Goal: Transaction & Acquisition: Obtain resource

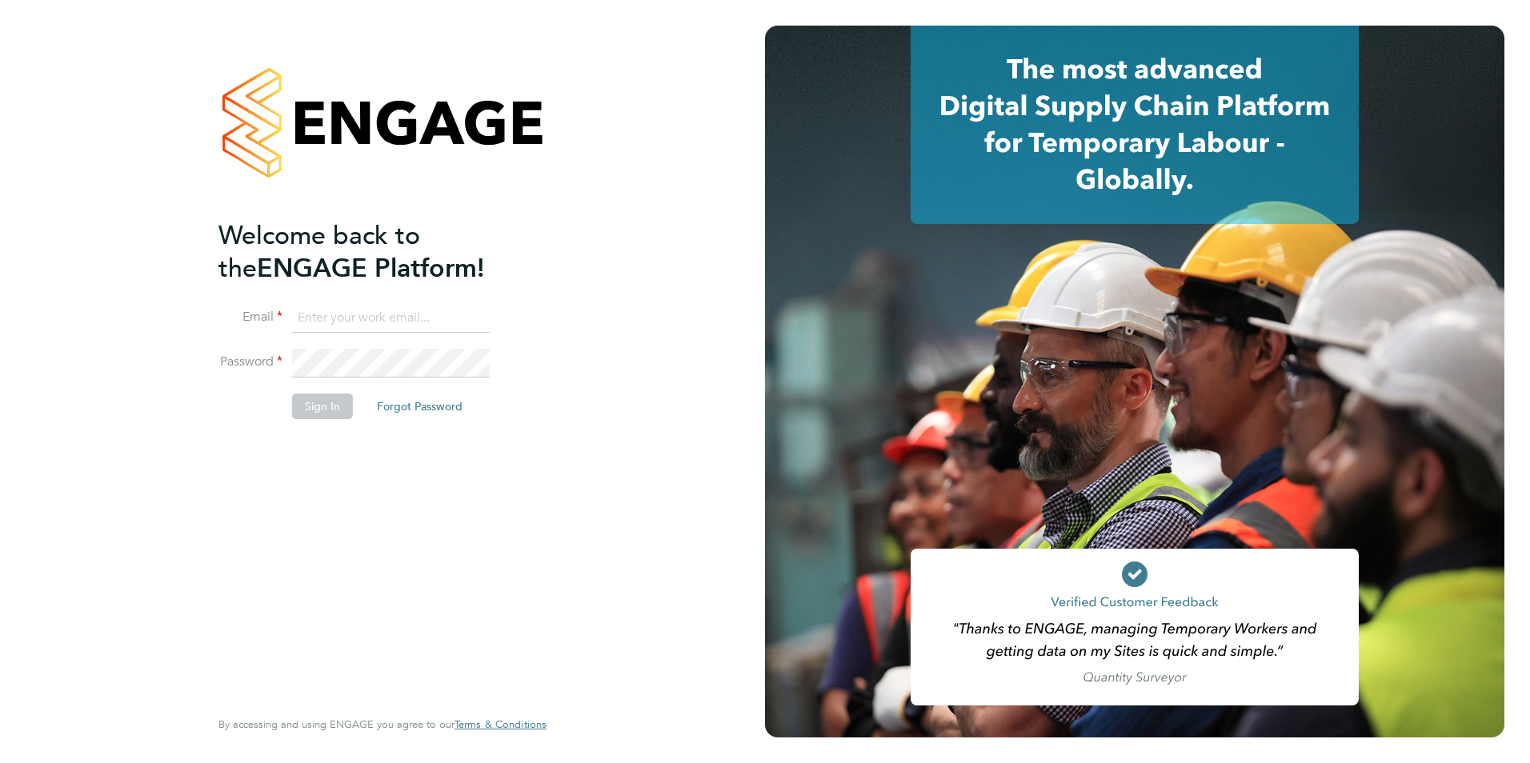
type input "linda.hartley@thebestconnection.co.uk"
click at [314, 411] on button "Sign In" at bounding box center [322, 407] width 61 height 26
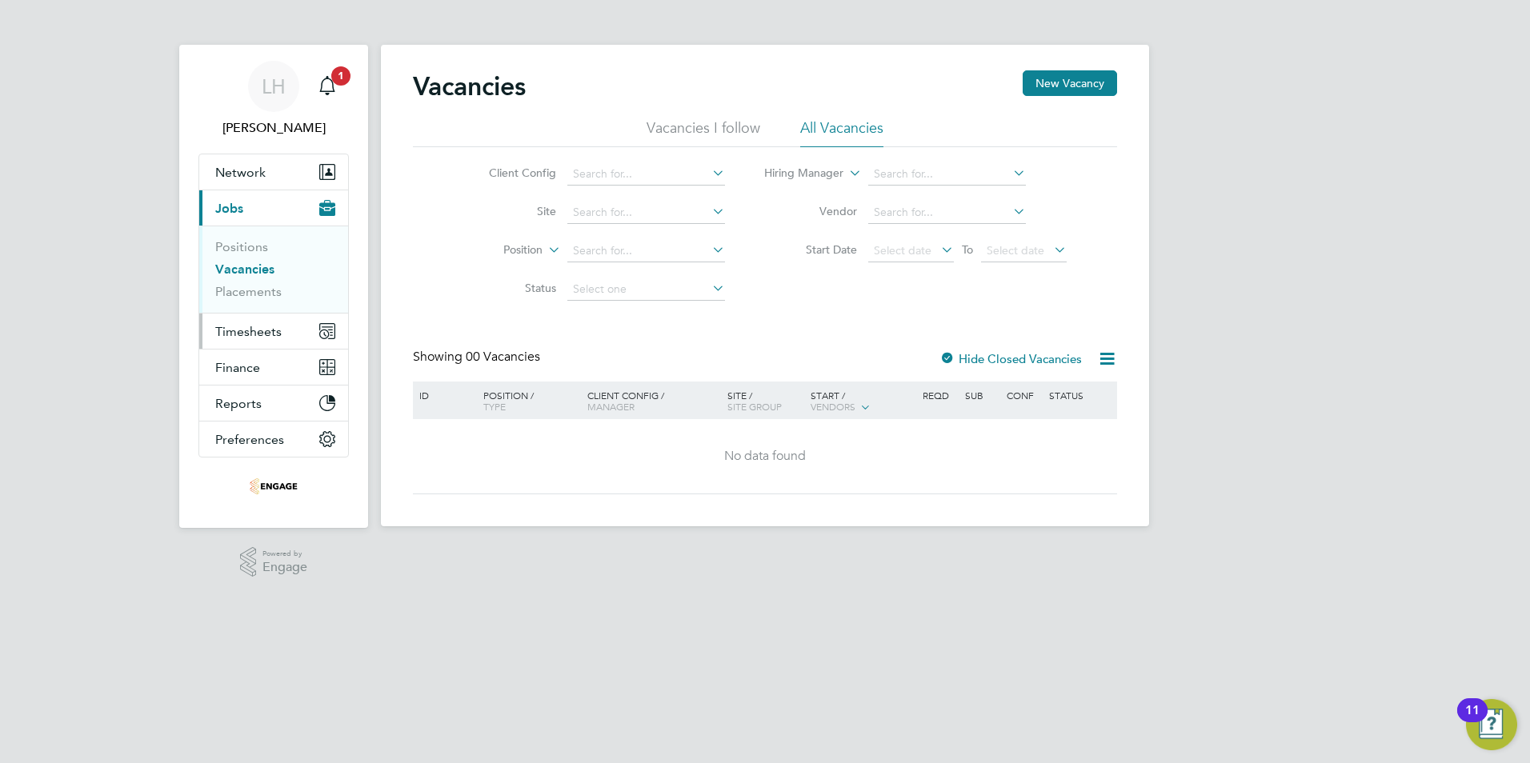
click at [254, 329] on span "Timesheets" at bounding box center [248, 331] width 66 height 15
click at [258, 337] on span "Timesheets" at bounding box center [248, 331] width 66 height 15
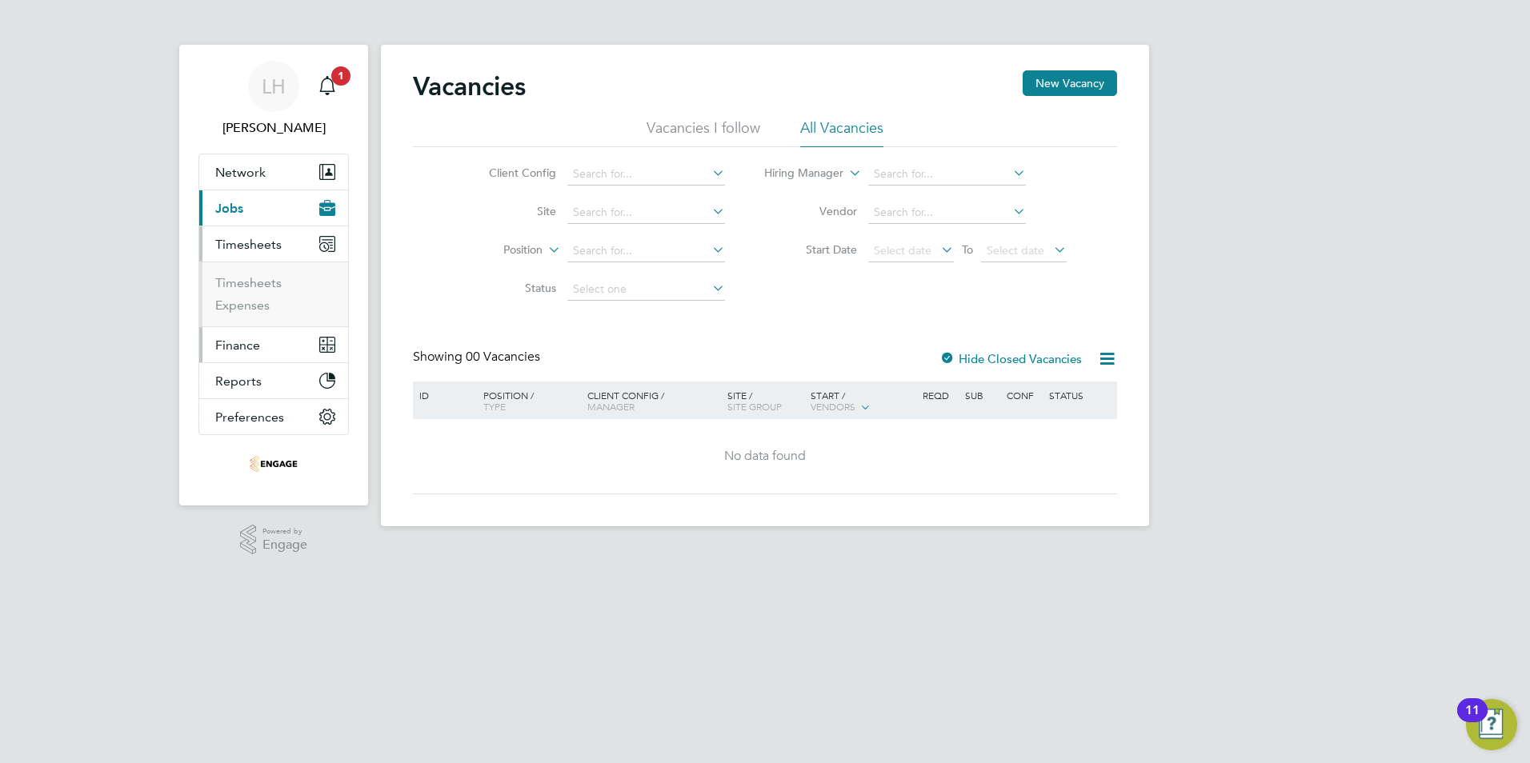
click at [250, 346] on span "Finance" at bounding box center [237, 345] width 45 height 15
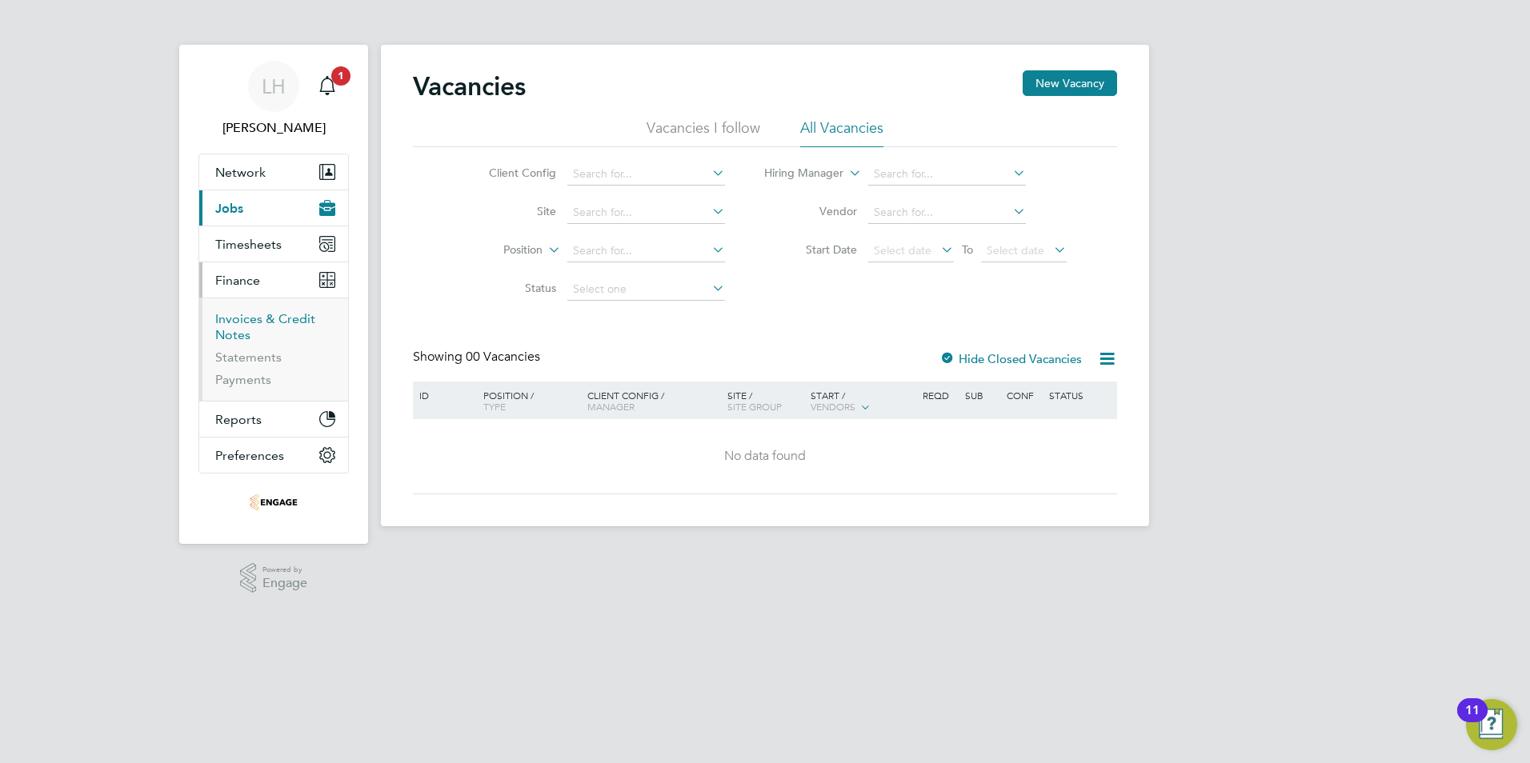
click at [233, 333] on link "Invoices & Credit Notes" at bounding box center [265, 326] width 100 height 31
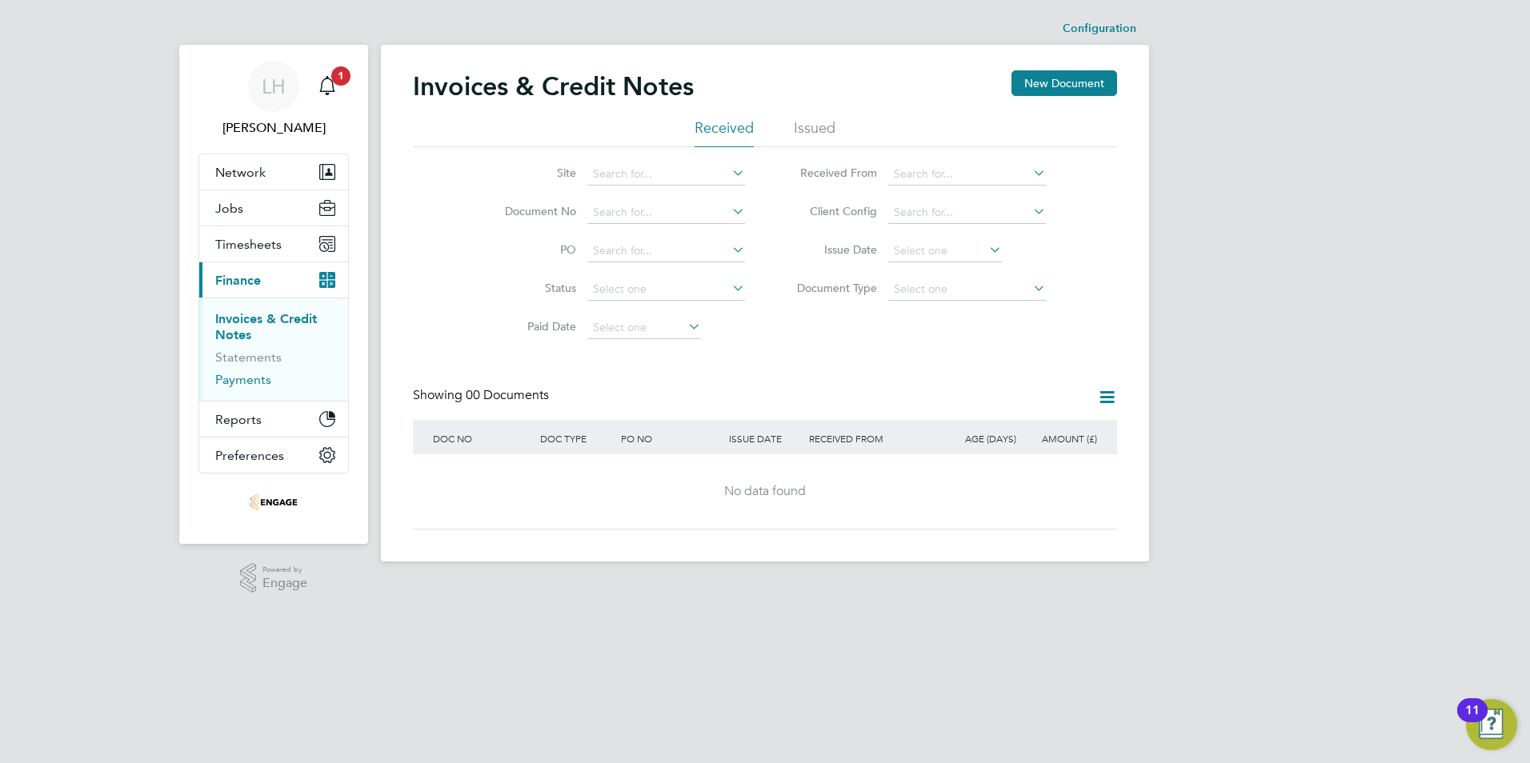
click at [242, 379] on link "Payments" at bounding box center [243, 379] width 56 height 15
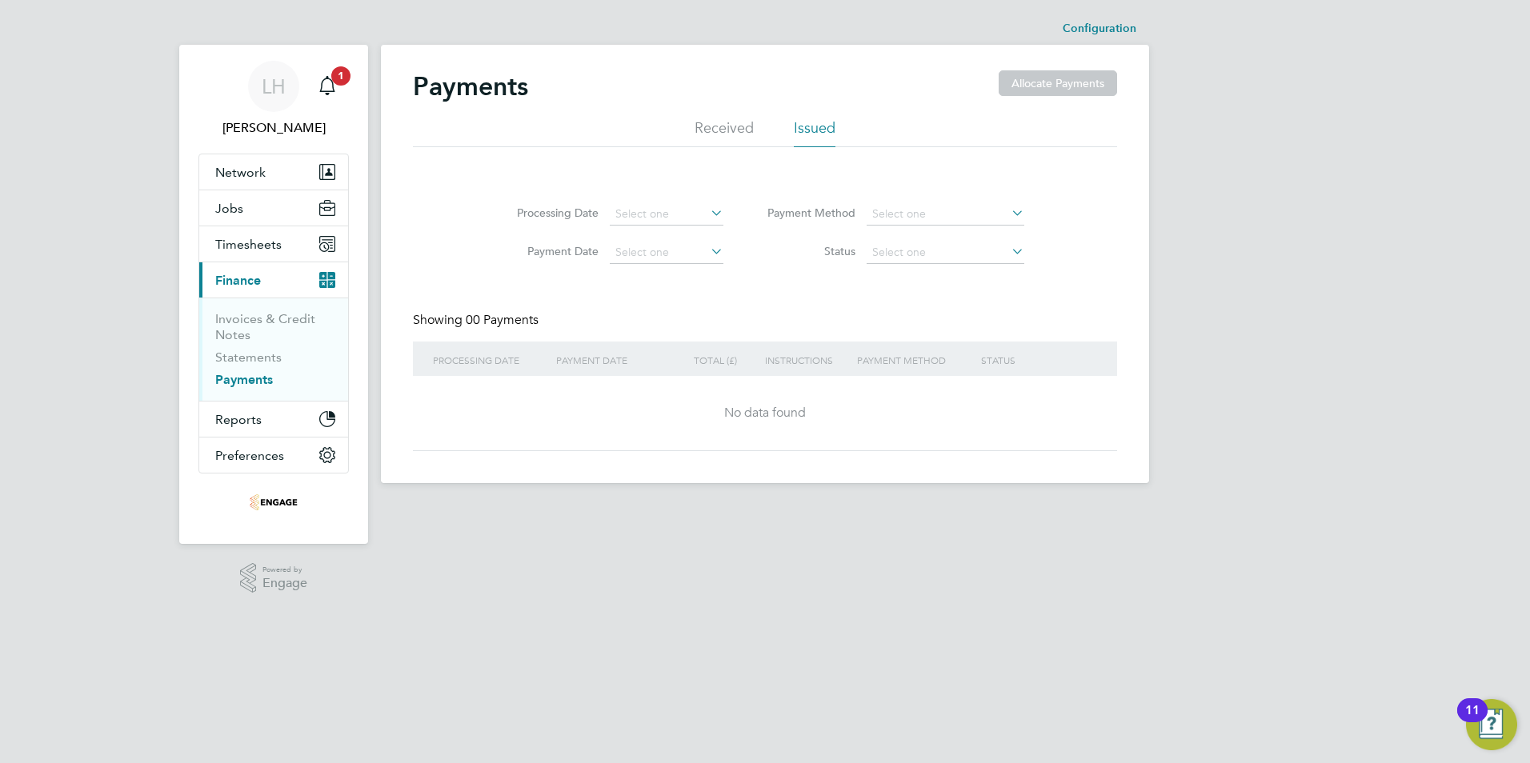
click at [732, 126] on li "Received" at bounding box center [724, 132] width 59 height 29
click at [811, 120] on li "Issued" at bounding box center [815, 132] width 42 height 29
click at [686, 255] on input at bounding box center [667, 253] width 114 height 22
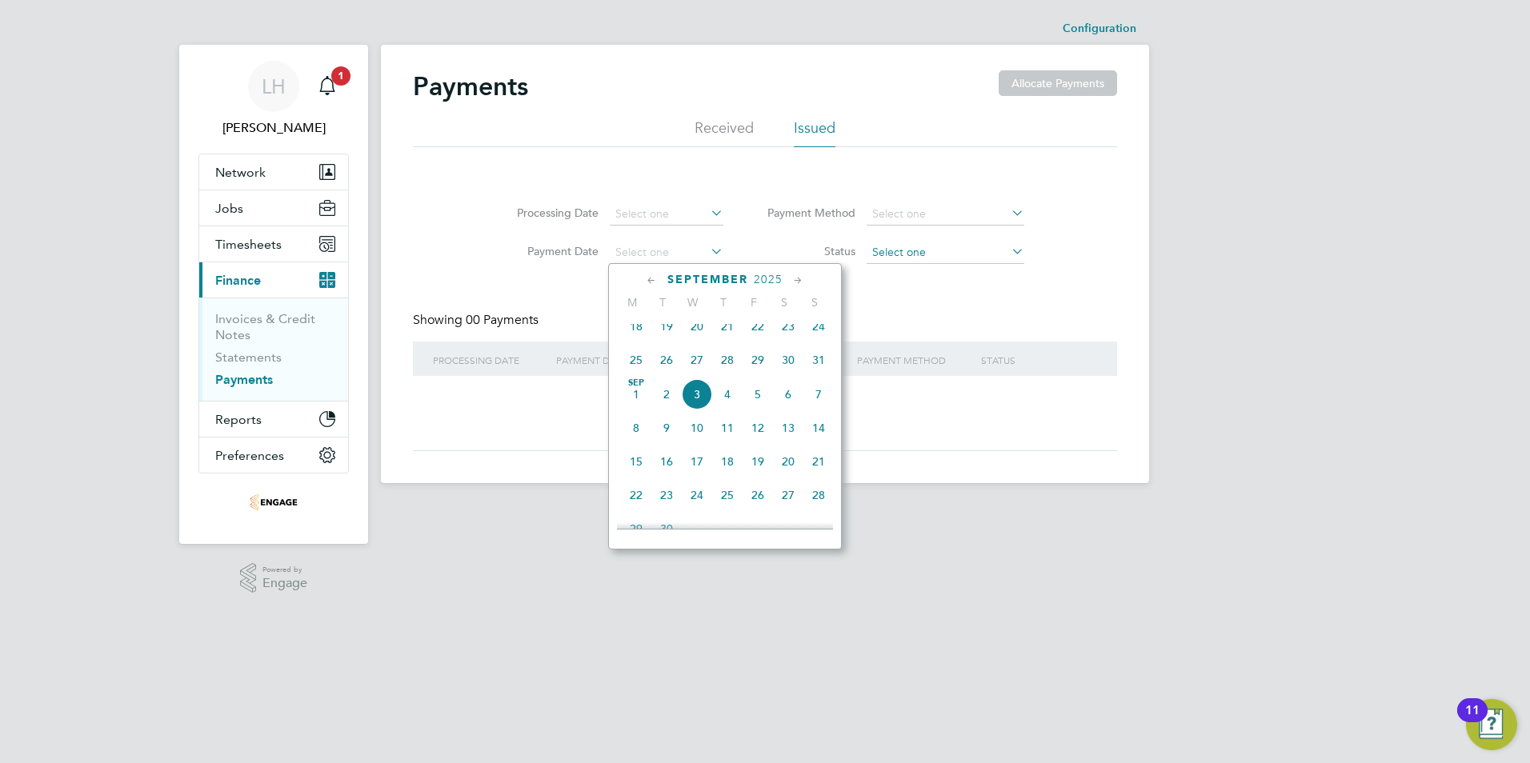
click at [924, 258] on input at bounding box center [946, 253] width 158 height 22
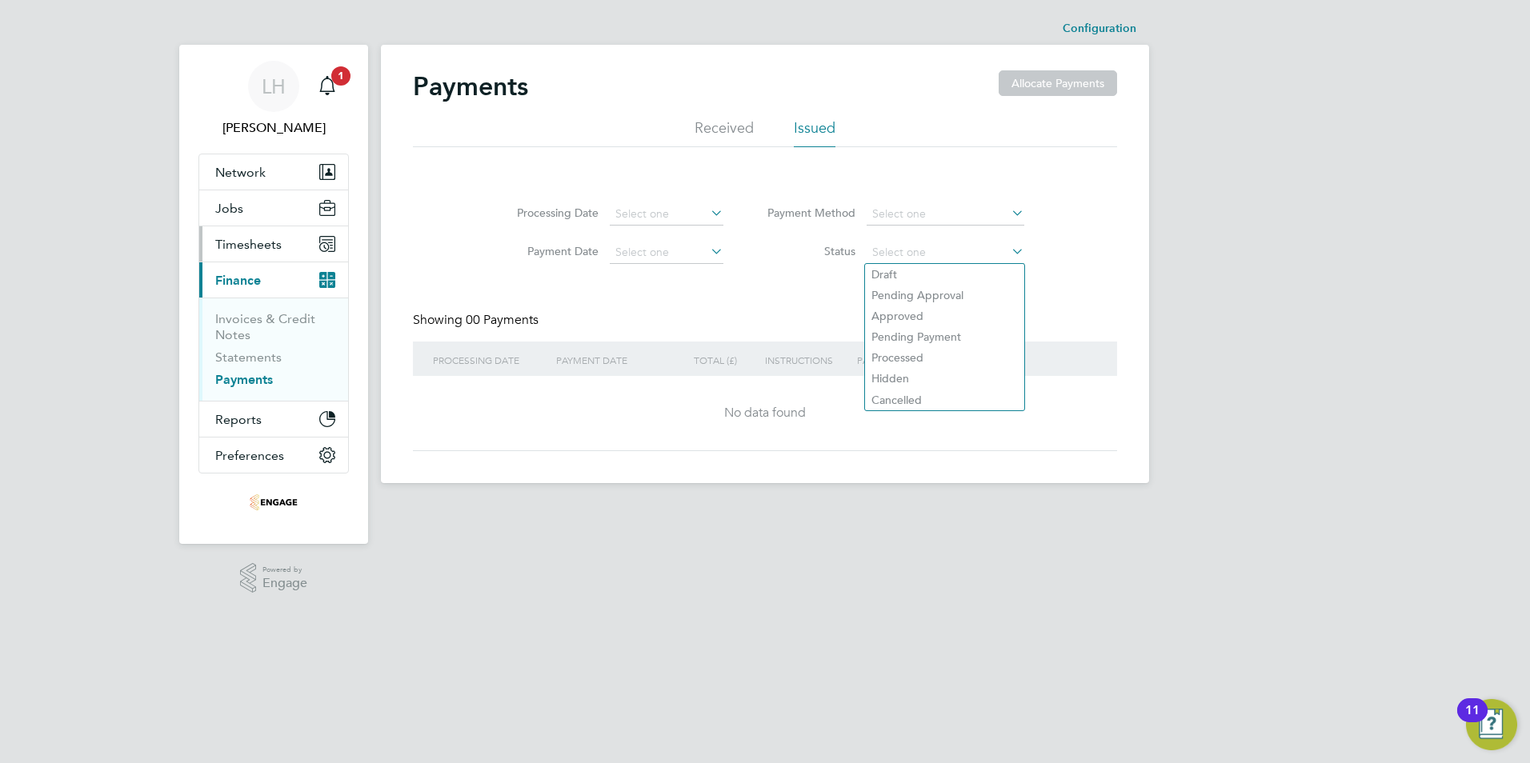
click at [257, 240] on span "Timesheets" at bounding box center [248, 244] width 66 height 15
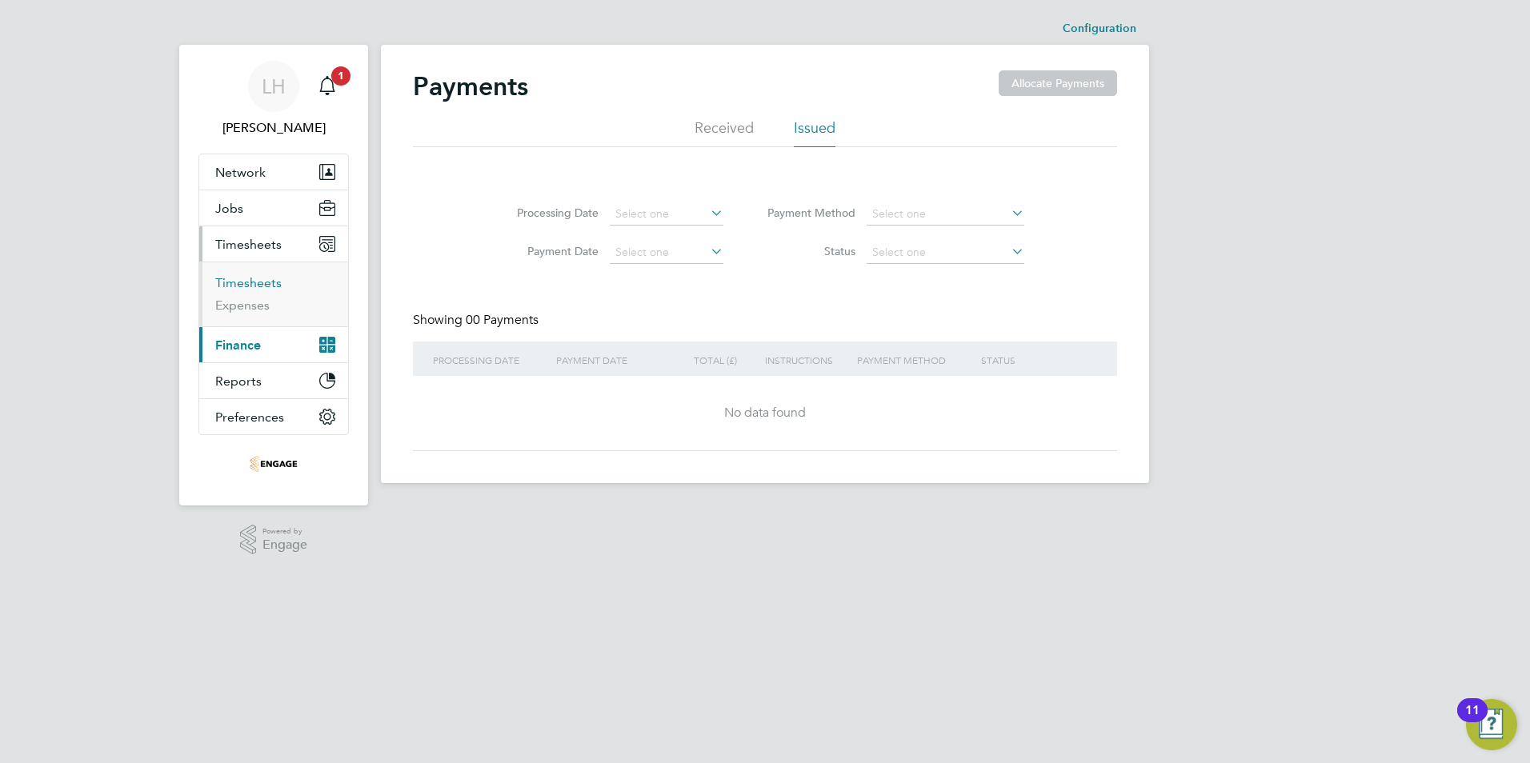
click at [244, 286] on link "Timesheets" at bounding box center [248, 282] width 66 height 15
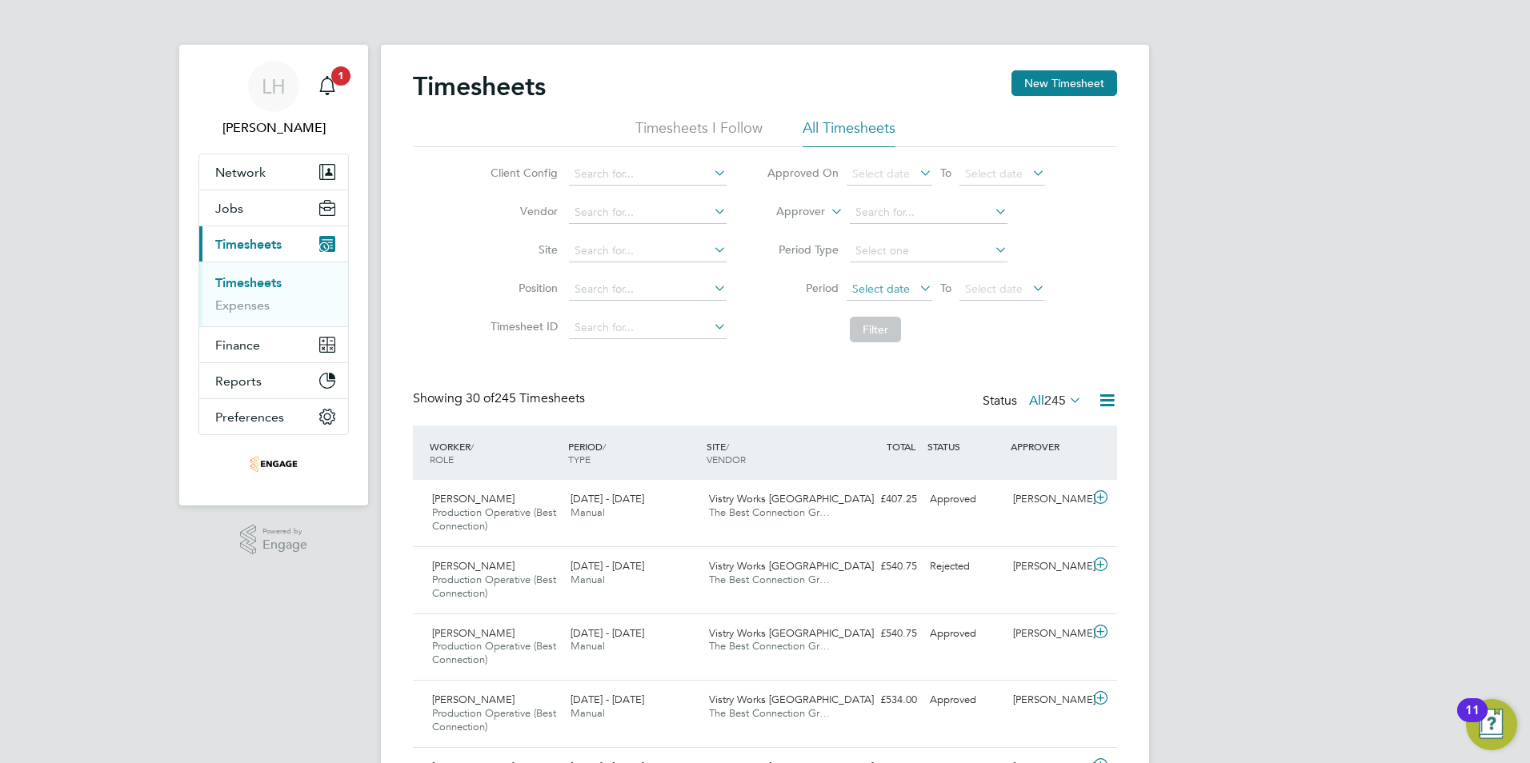
click at [903, 291] on span "Select date" at bounding box center [881, 289] width 58 height 14
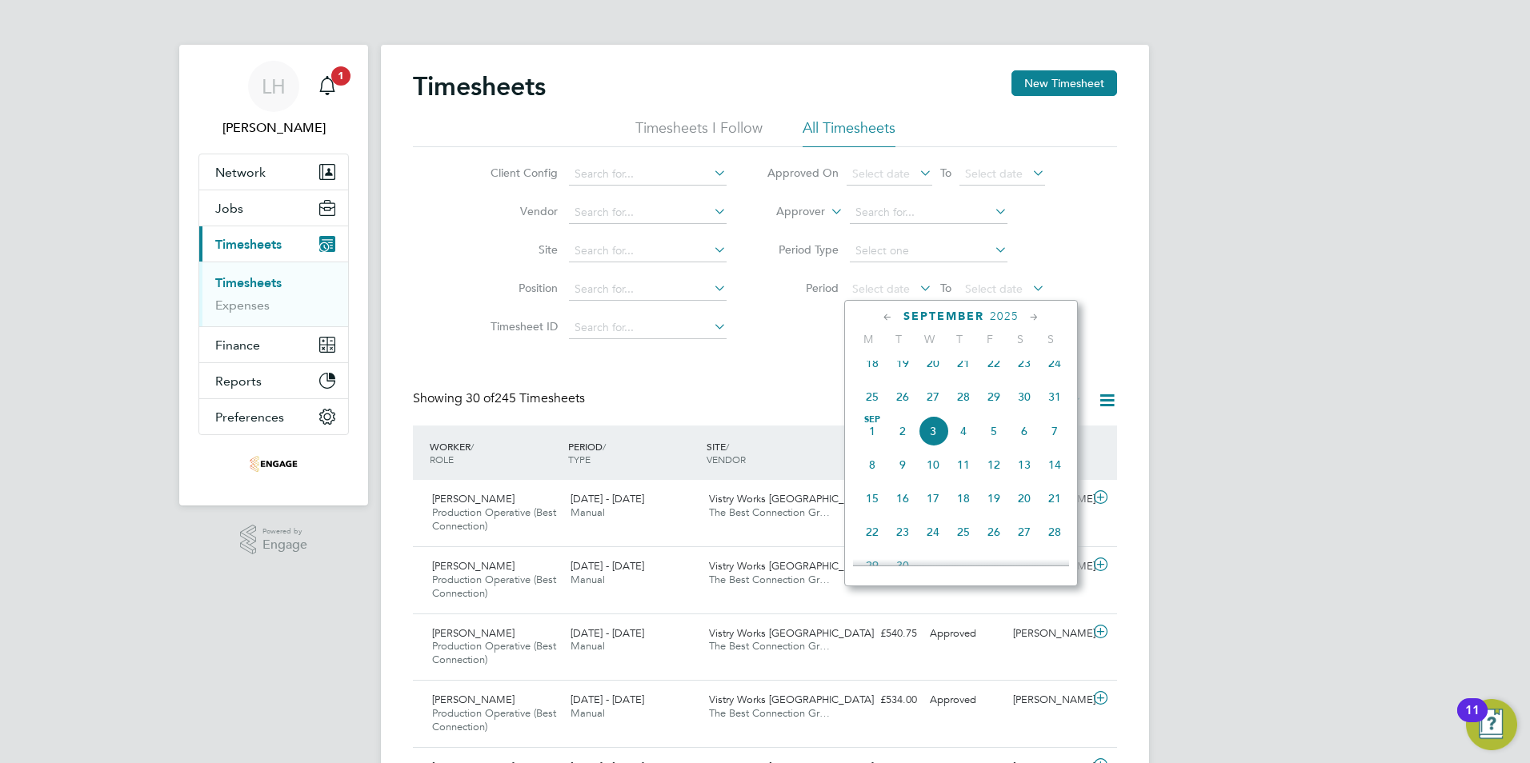
click at [869, 407] on span "25" at bounding box center [872, 397] width 30 height 30
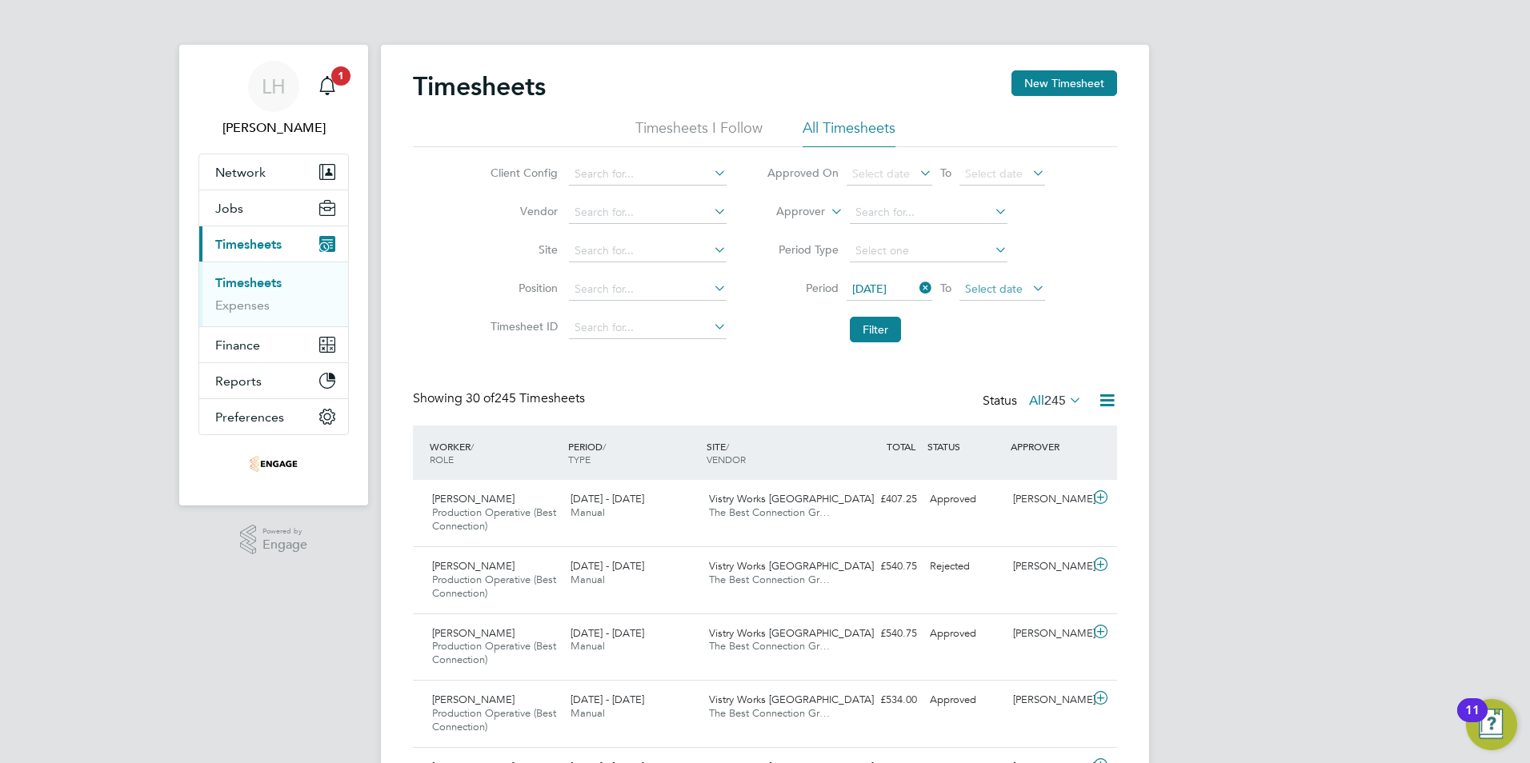
click at [994, 293] on span "Select date" at bounding box center [994, 289] width 58 height 14
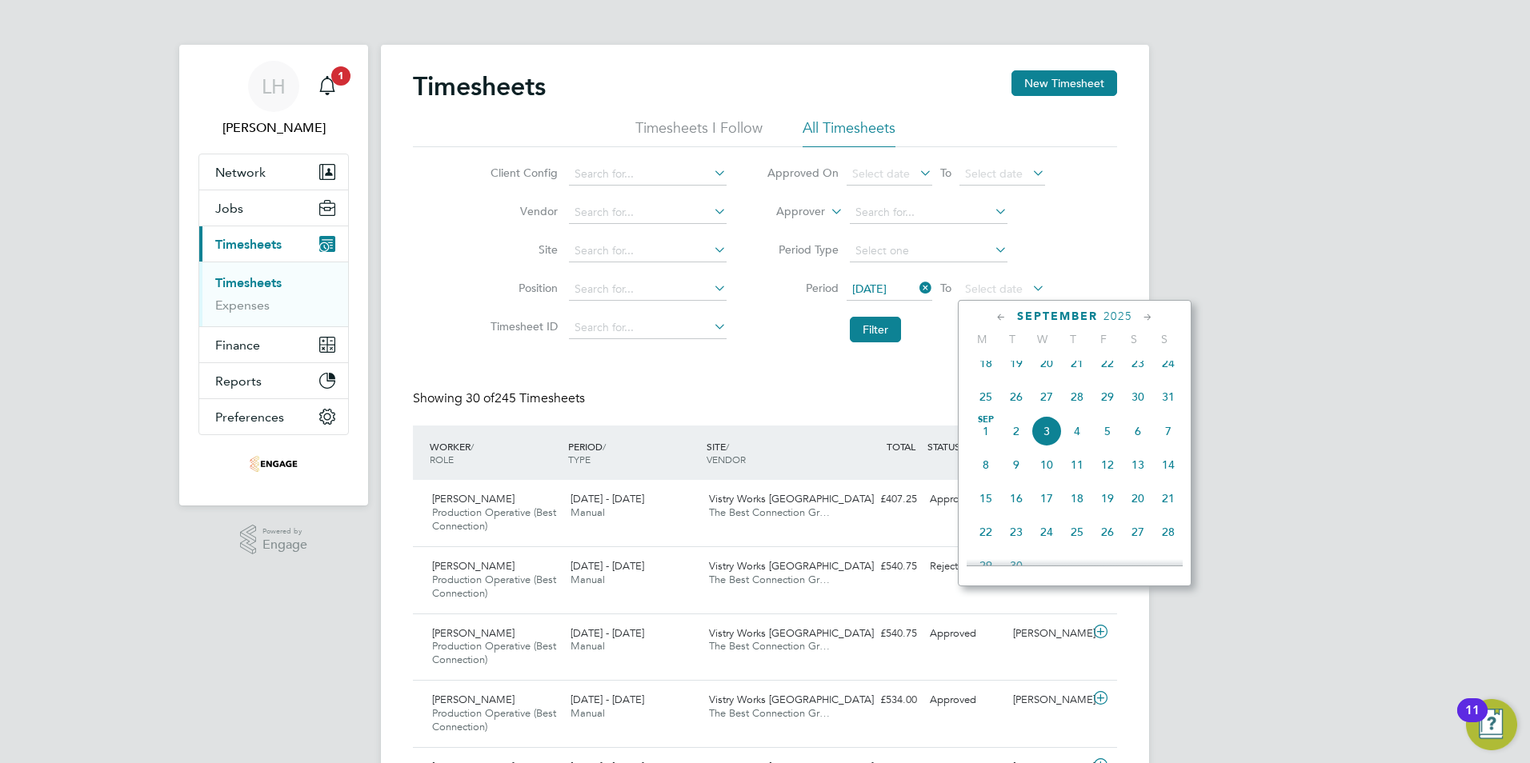
click at [1000, 315] on icon at bounding box center [1001, 318] width 15 height 18
click at [982, 511] on span "25" at bounding box center [986, 502] width 30 height 30
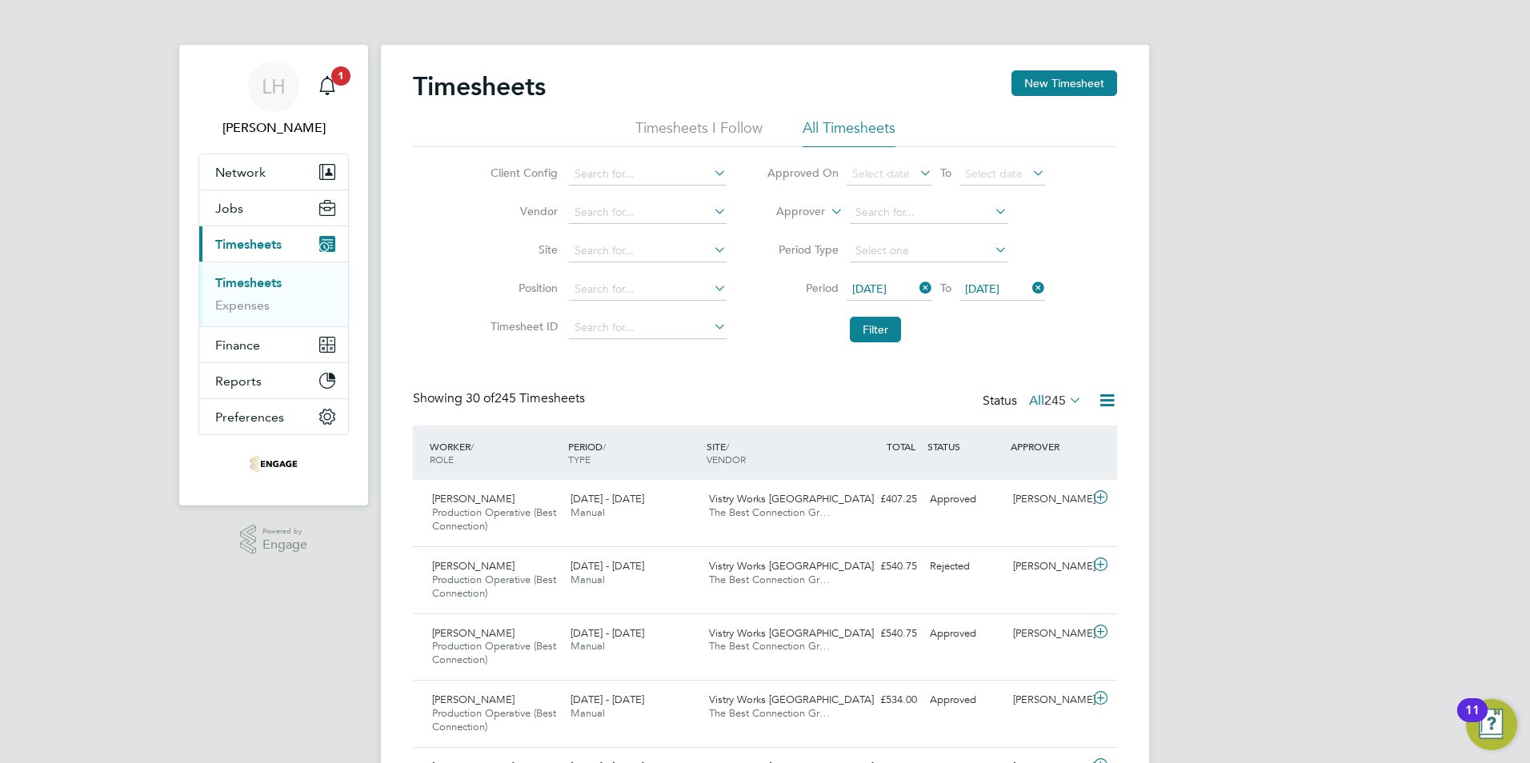
click at [916, 283] on icon at bounding box center [916, 288] width 0 height 22
click at [1029, 282] on icon at bounding box center [1029, 288] width 0 height 22
click at [898, 289] on span "Select date" at bounding box center [881, 289] width 58 height 14
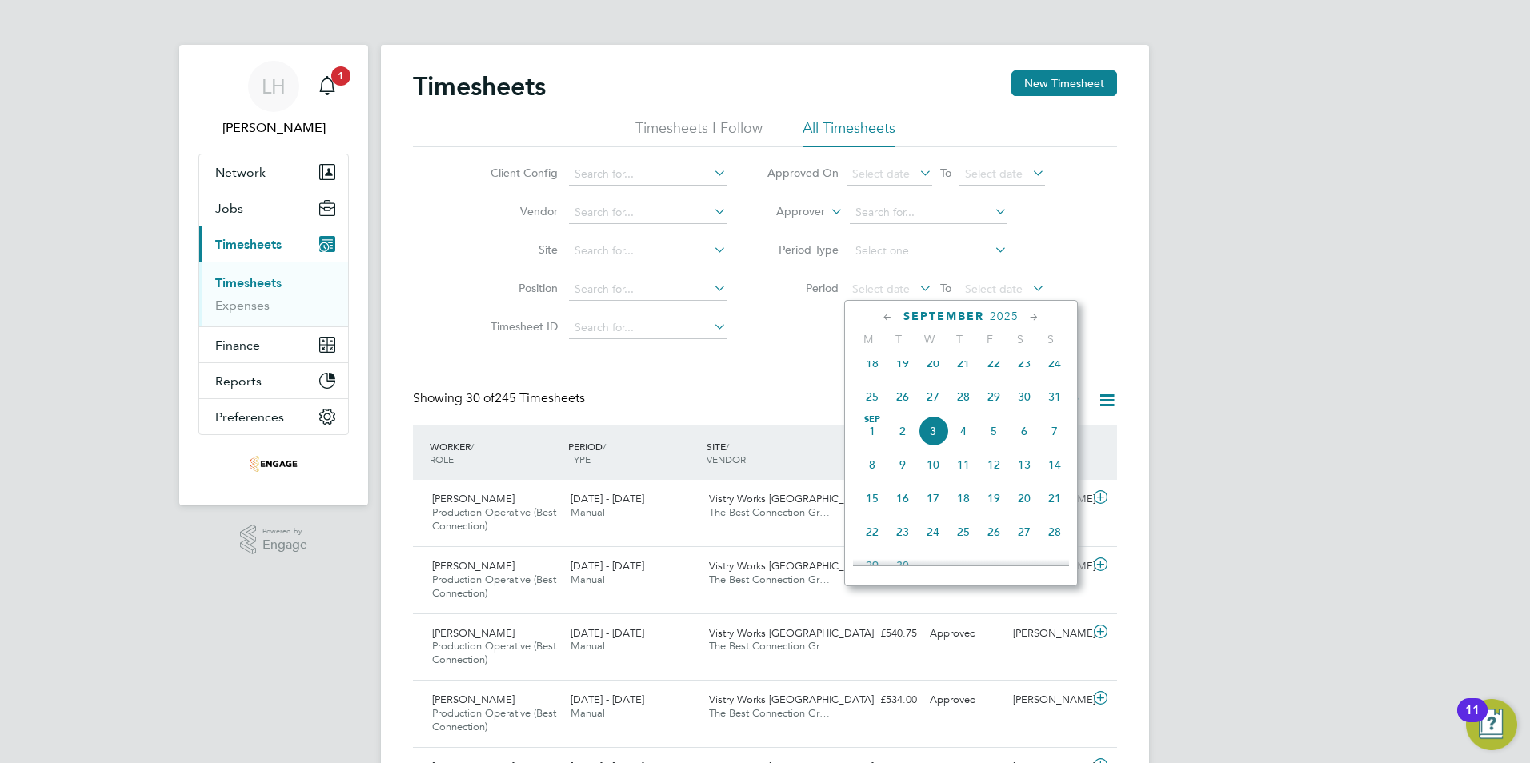
click at [887, 320] on icon at bounding box center [887, 318] width 15 height 18
click at [871, 515] on span "25" at bounding box center [872, 502] width 30 height 30
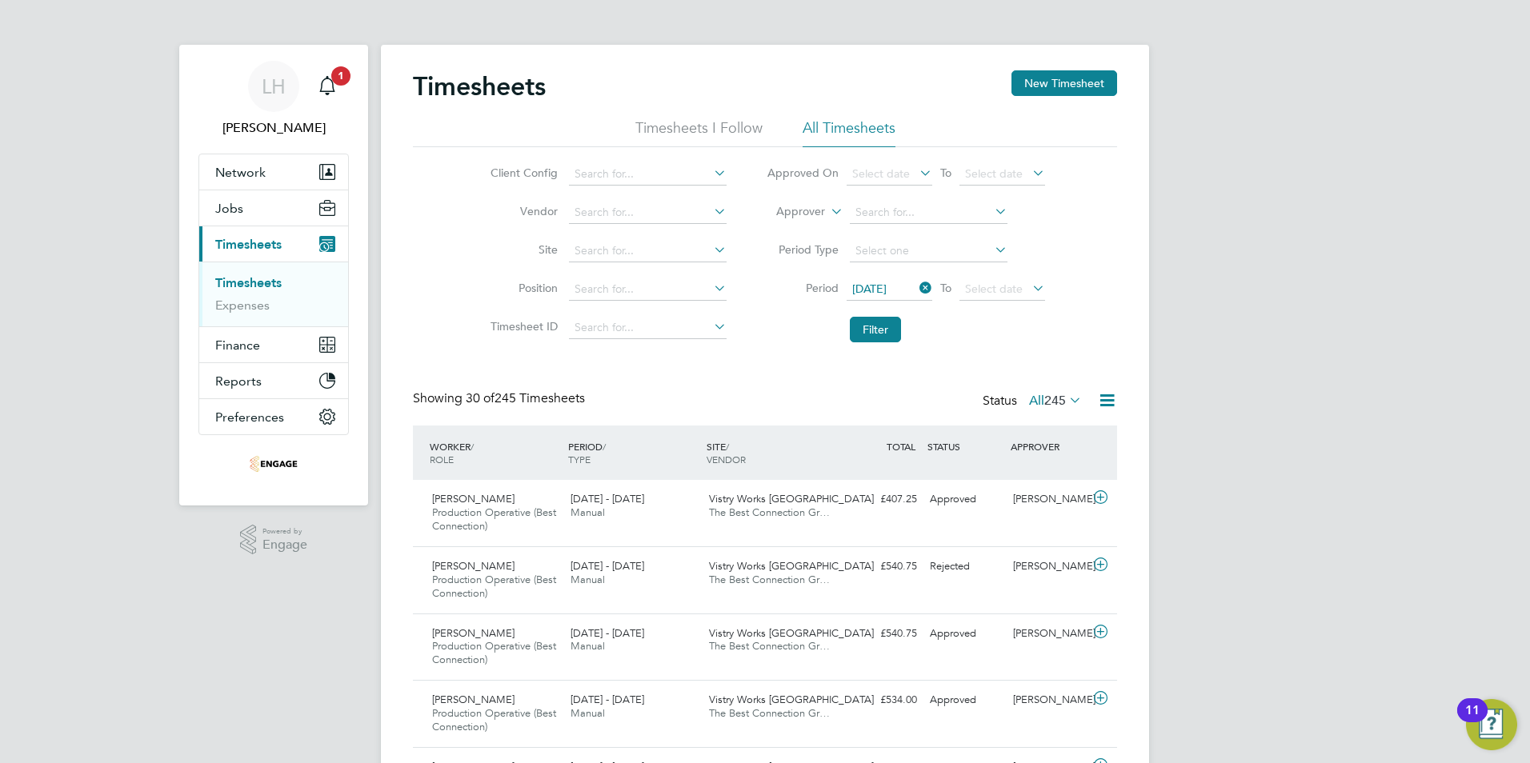
click at [1029, 284] on icon at bounding box center [1029, 288] width 0 height 22
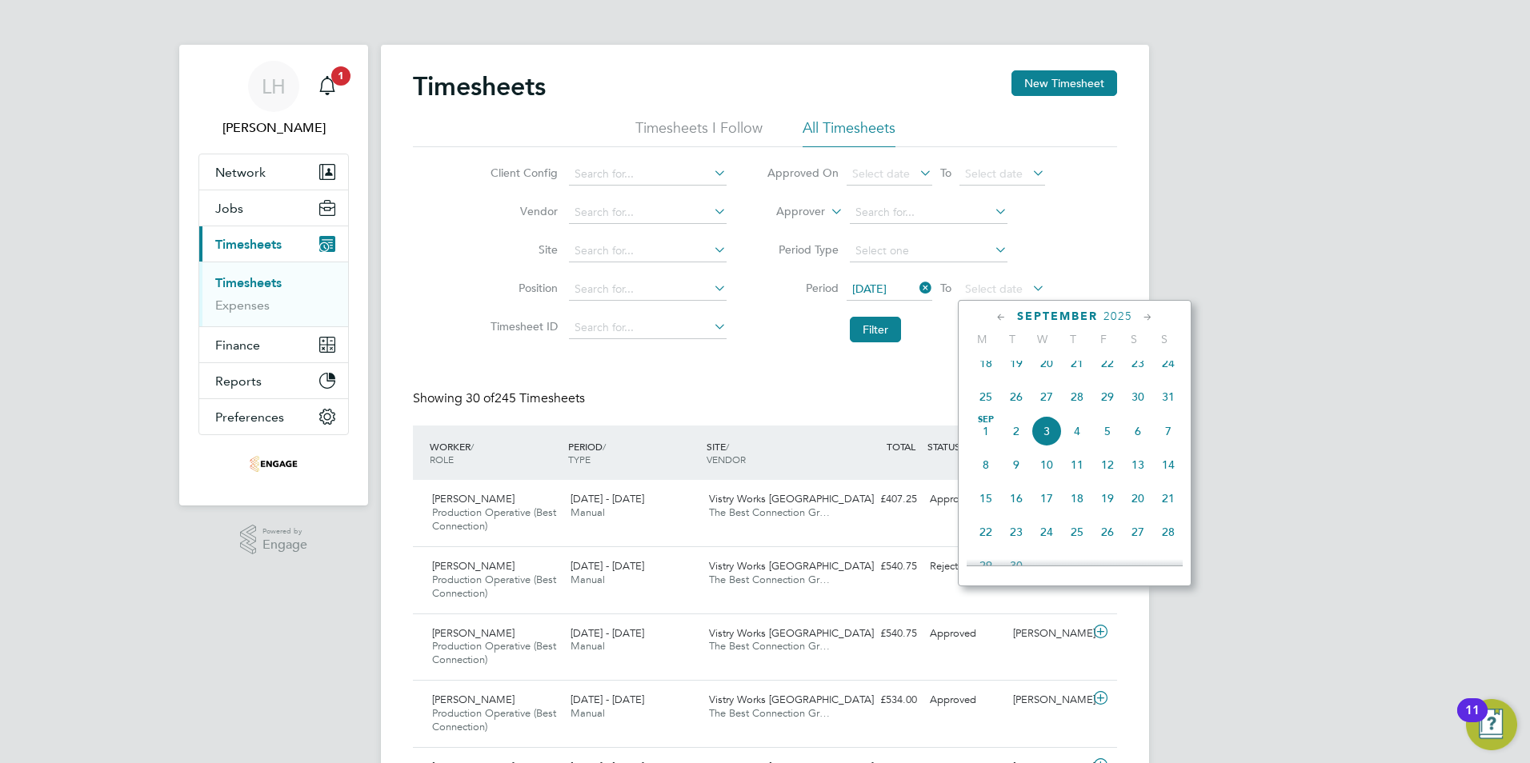
click at [1000, 318] on icon at bounding box center [1001, 318] width 15 height 18
click at [1168, 507] on span "31" at bounding box center [1168, 502] width 30 height 30
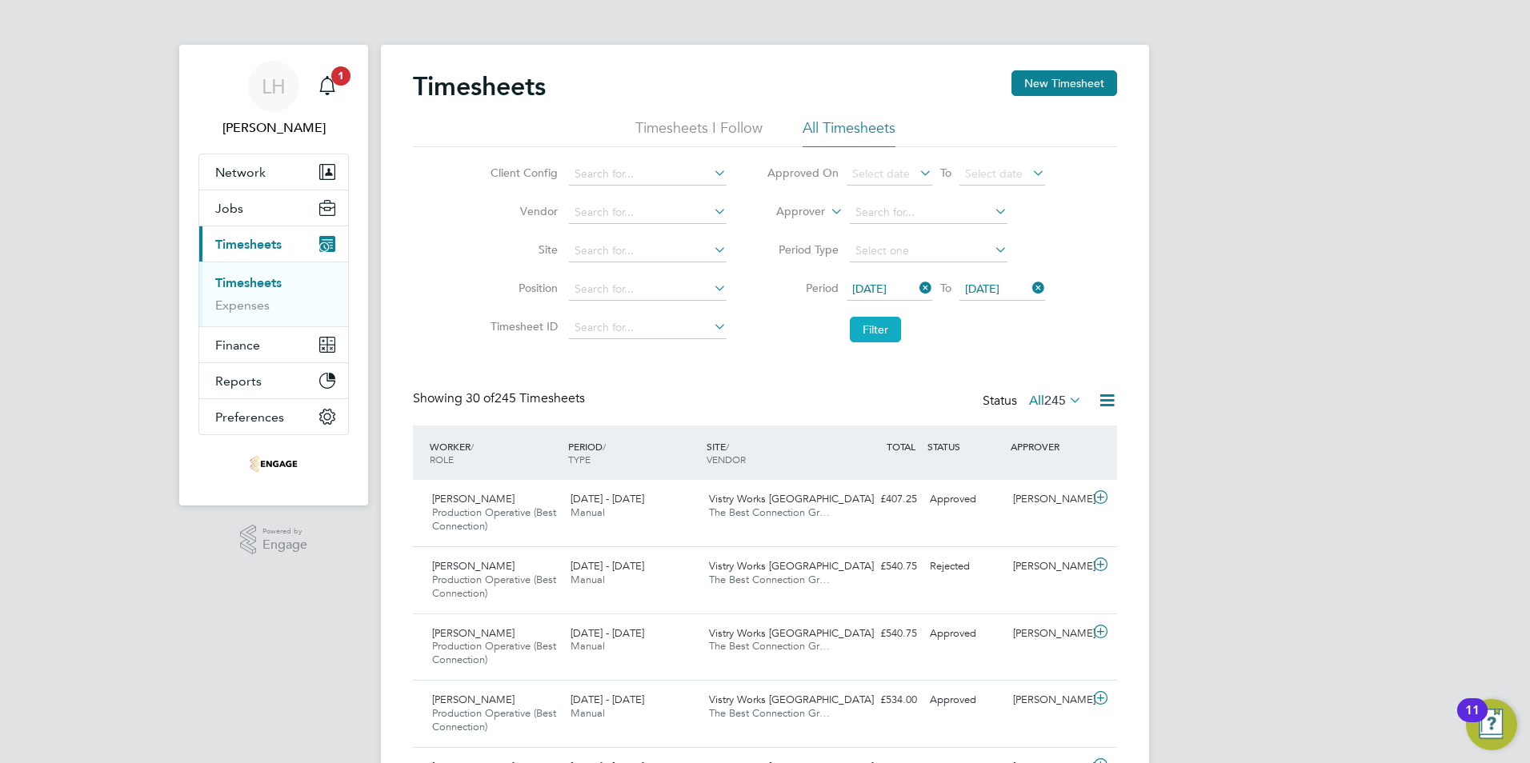
click at [878, 324] on button "Filter" at bounding box center [875, 330] width 51 height 26
click at [1111, 401] on icon at bounding box center [1107, 401] width 20 height 20
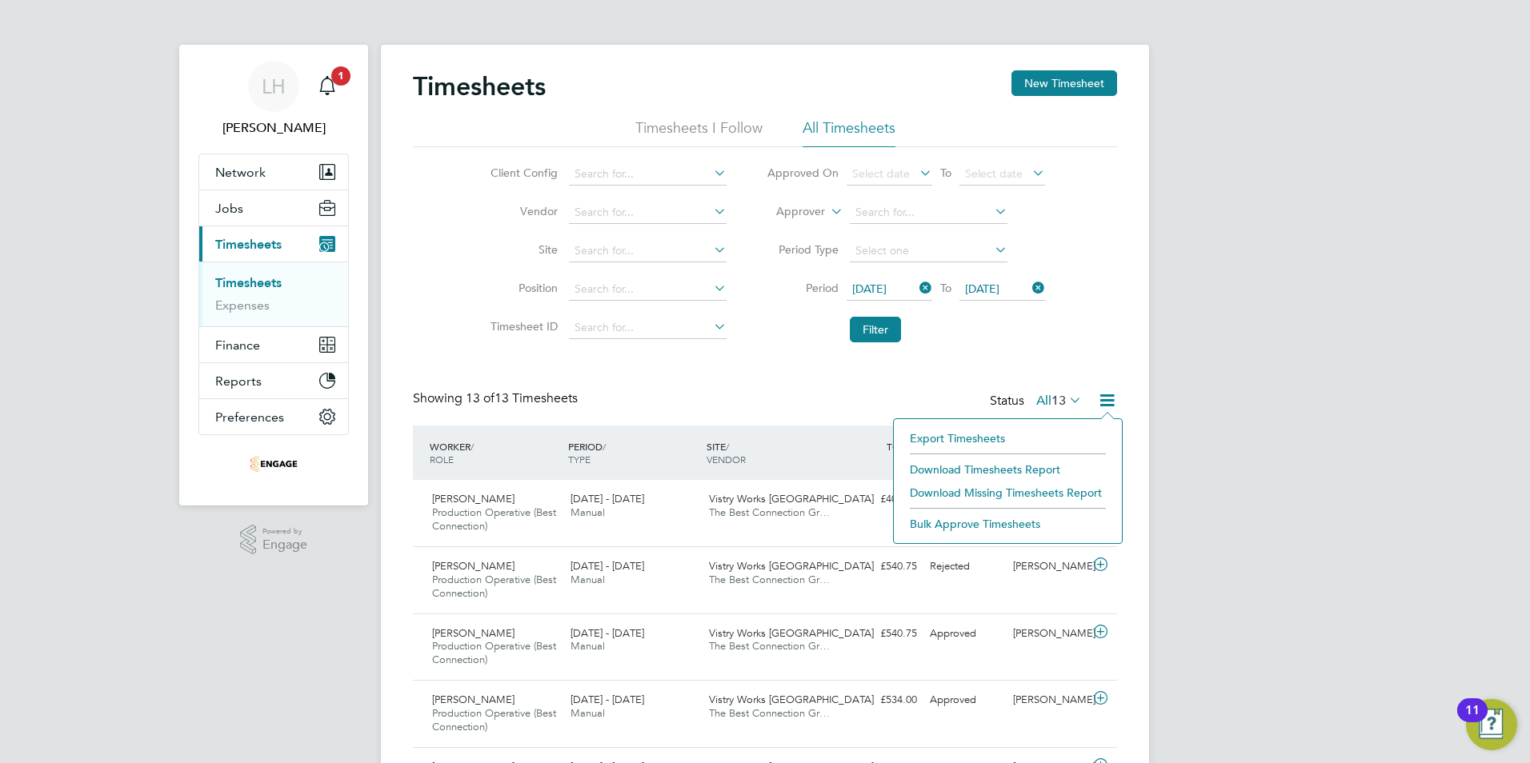
click at [944, 435] on li "Export Timesheets" at bounding box center [1008, 438] width 212 height 22
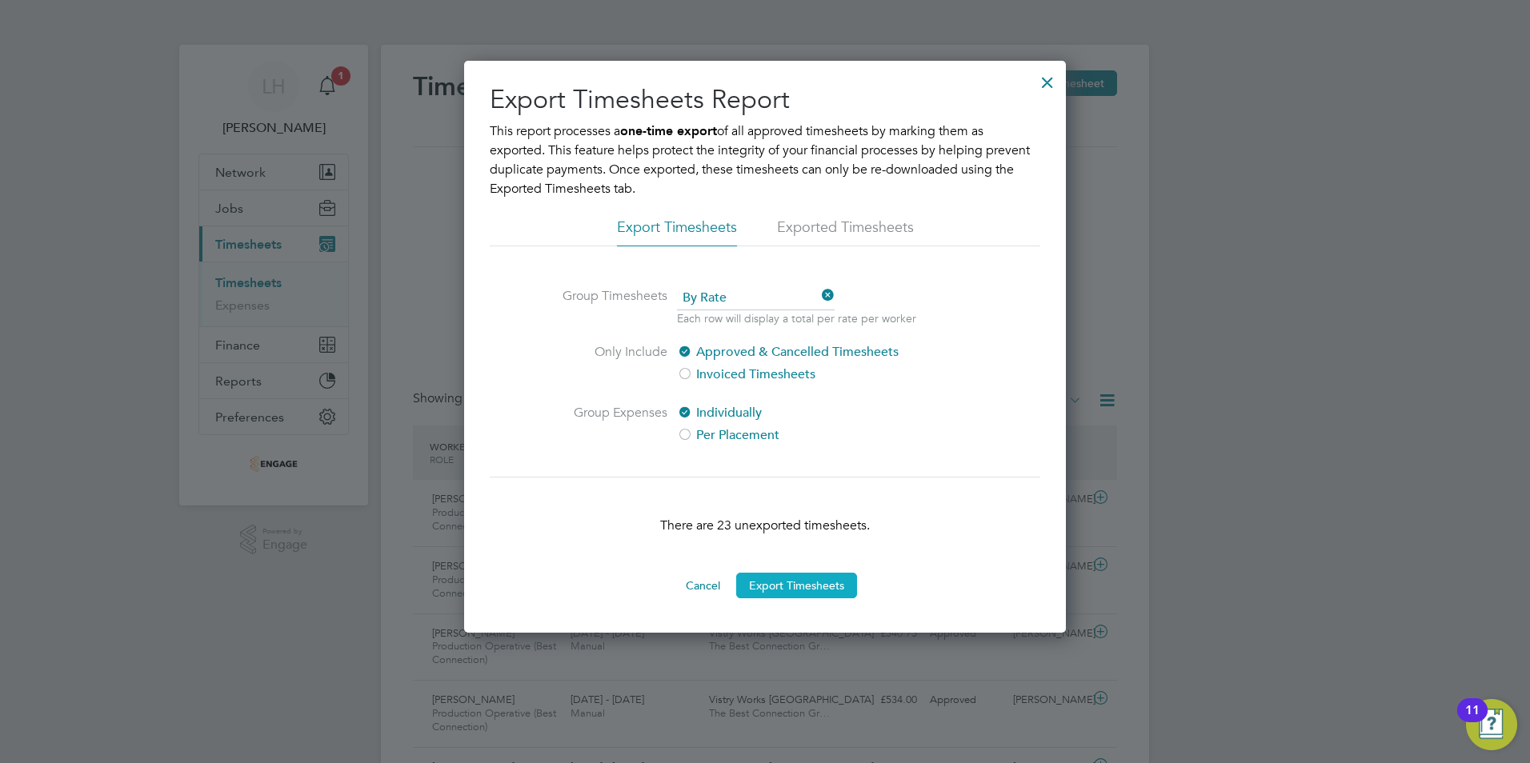
click at [817, 591] on button "Export Timesheets" at bounding box center [796, 586] width 121 height 26
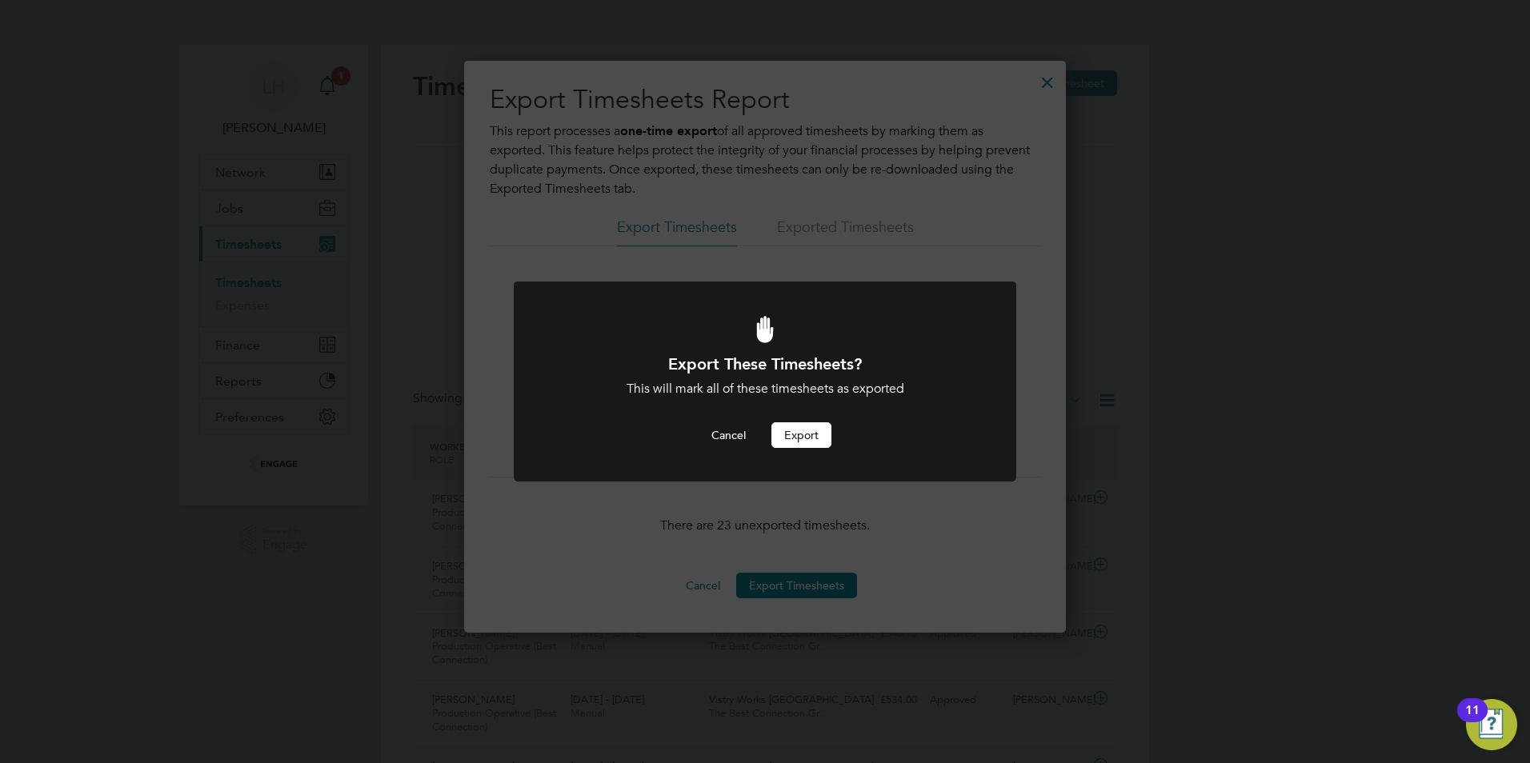
click at [797, 430] on button "Export" at bounding box center [801, 436] width 60 height 26
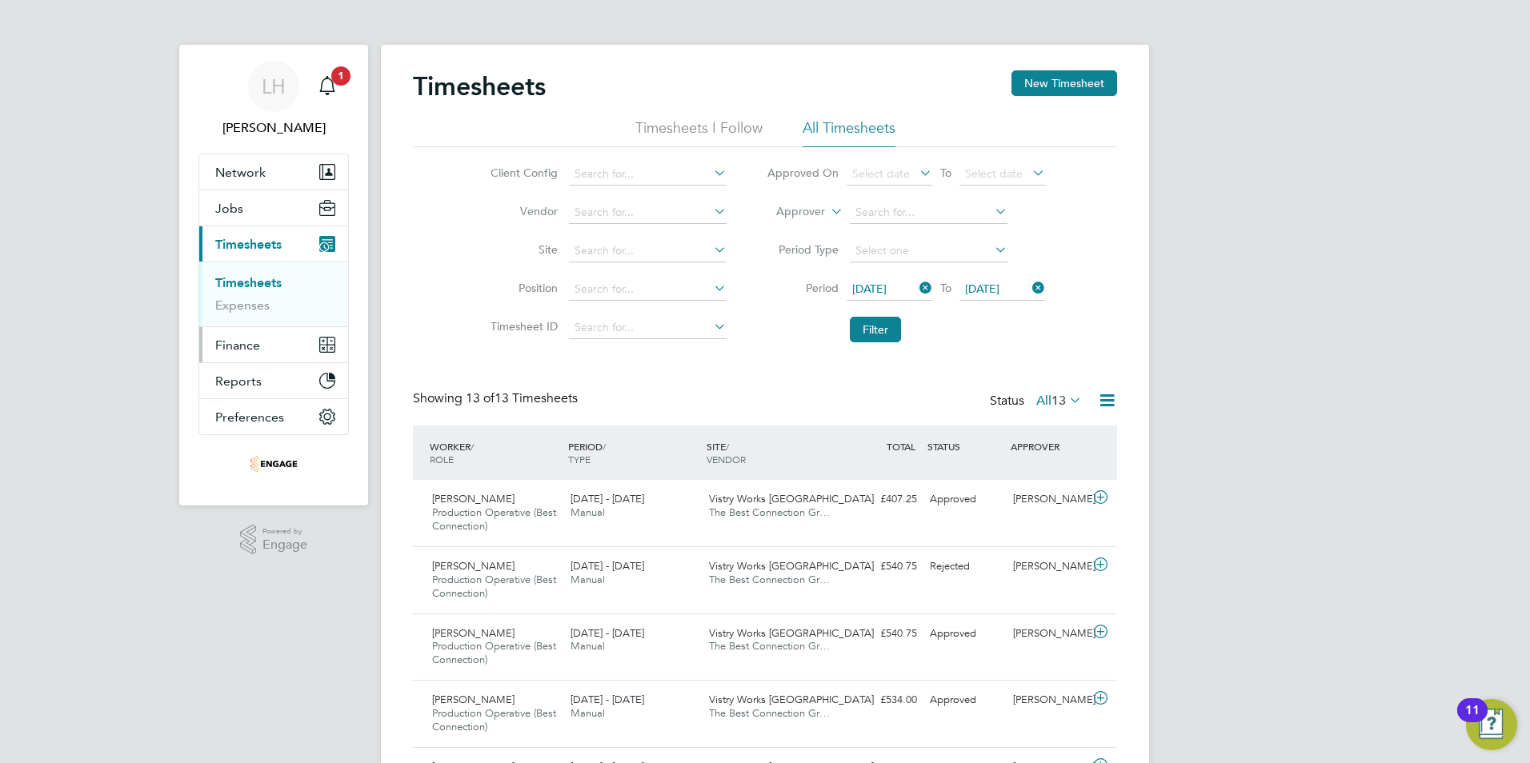
click at [254, 344] on span "Finance" at bounding box center [237, 345] width 45 height 15
click at [241, 346] on span "Finance" at bounding box center [237, 345] width 45 height 15
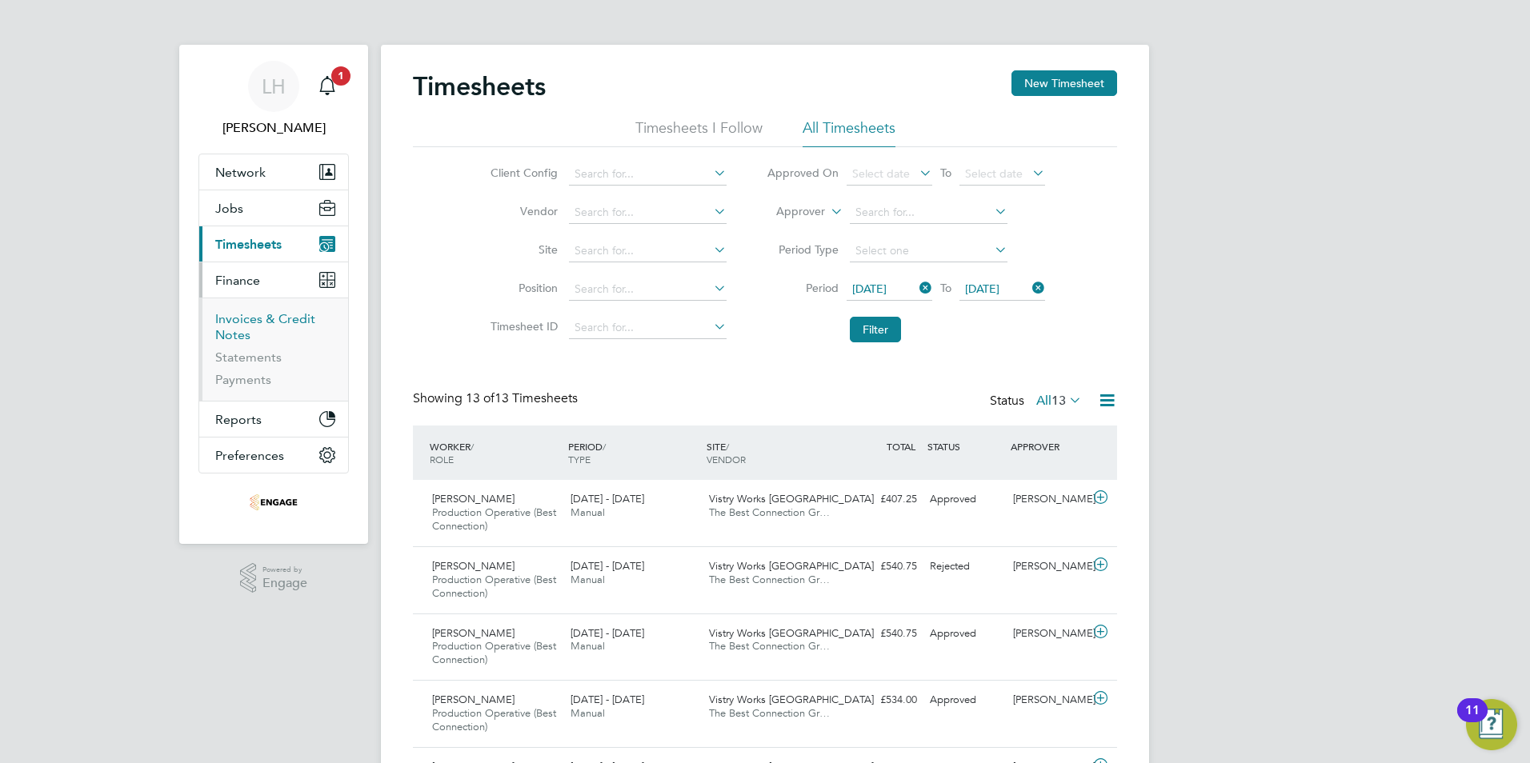
click at [232, 328] on link "Invoices & Credit Notes" at bounding box center [265, 326] width 100 height 31
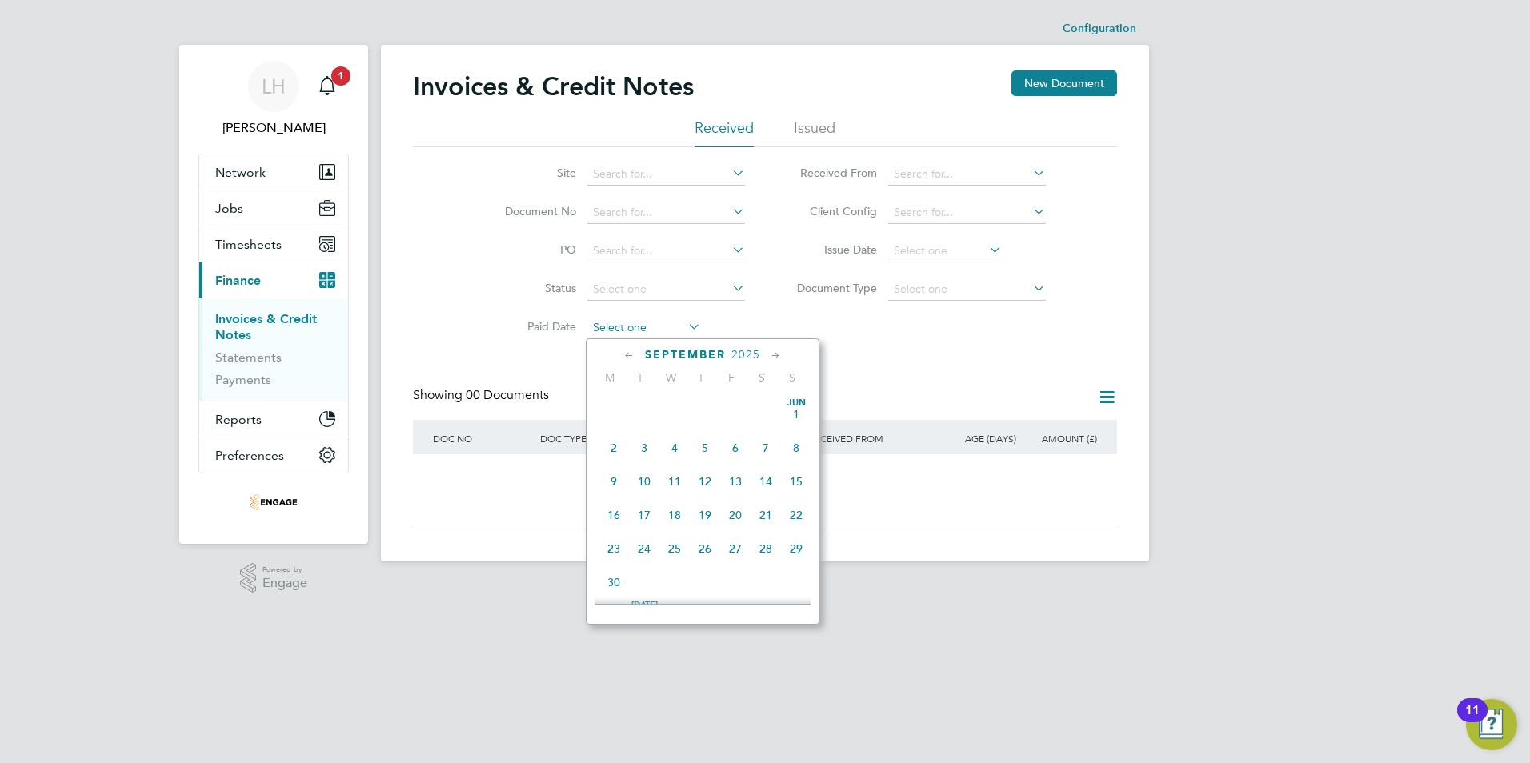
click at [651, 326] on input at bounding box center [644, 328] width 114 height 22
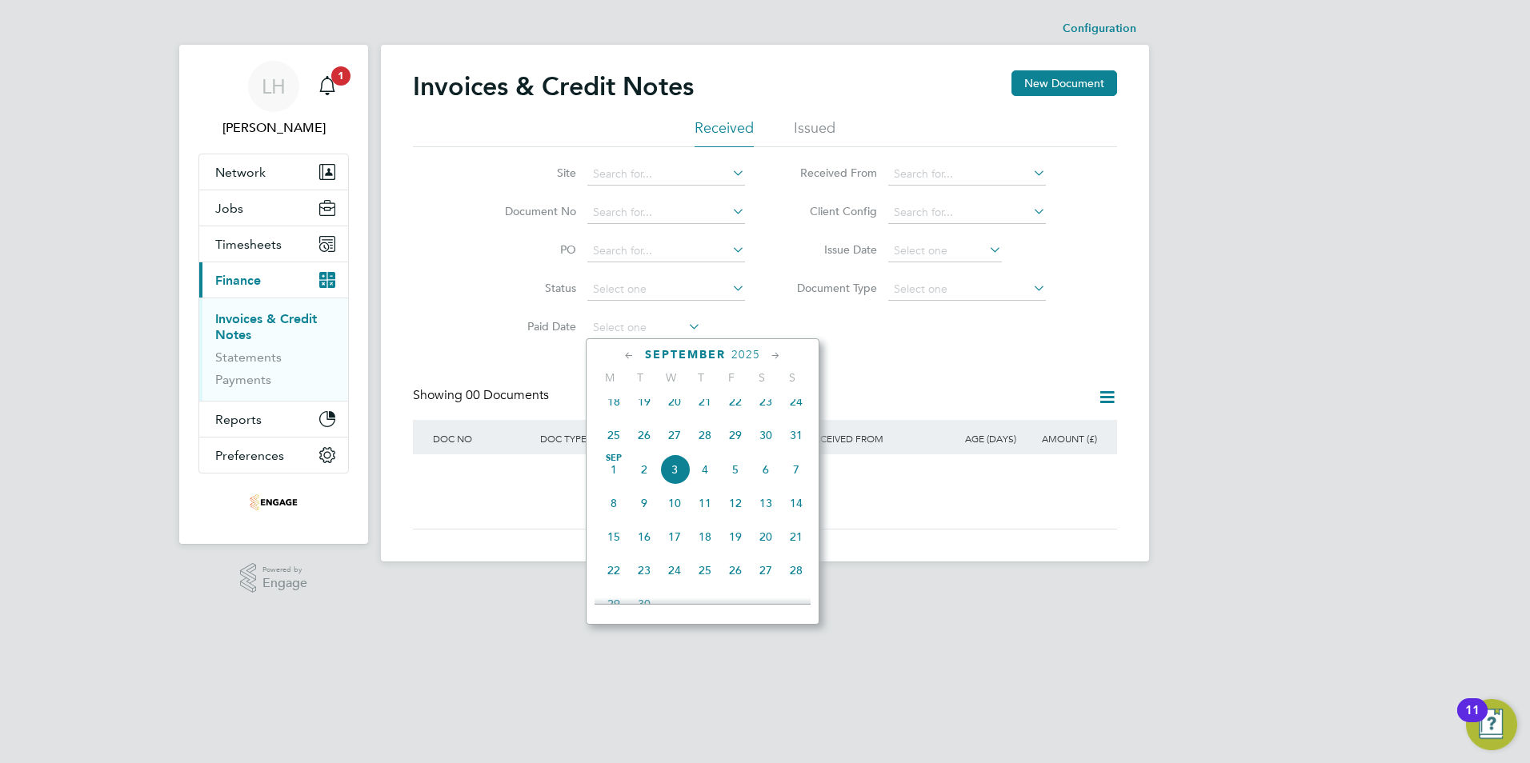
click at [891, 317] on div "Site Document No PO Status Paid Date Issued To Received From Client Config Issu…" at bounding box center [765, 247] width 704 height 200
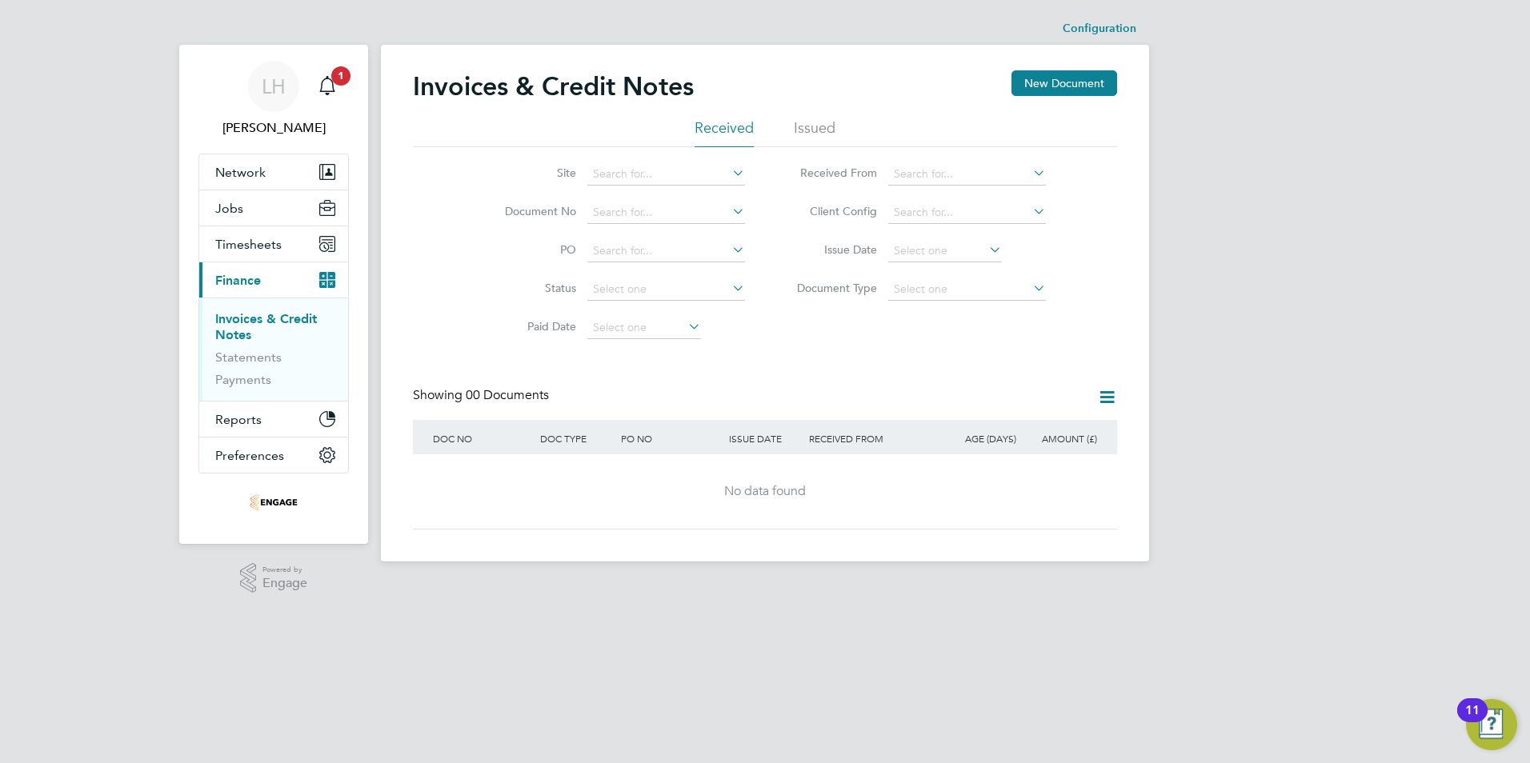
click at [821, 126] on li "Issued" at bounding box center [815, 132] width 42 height 29
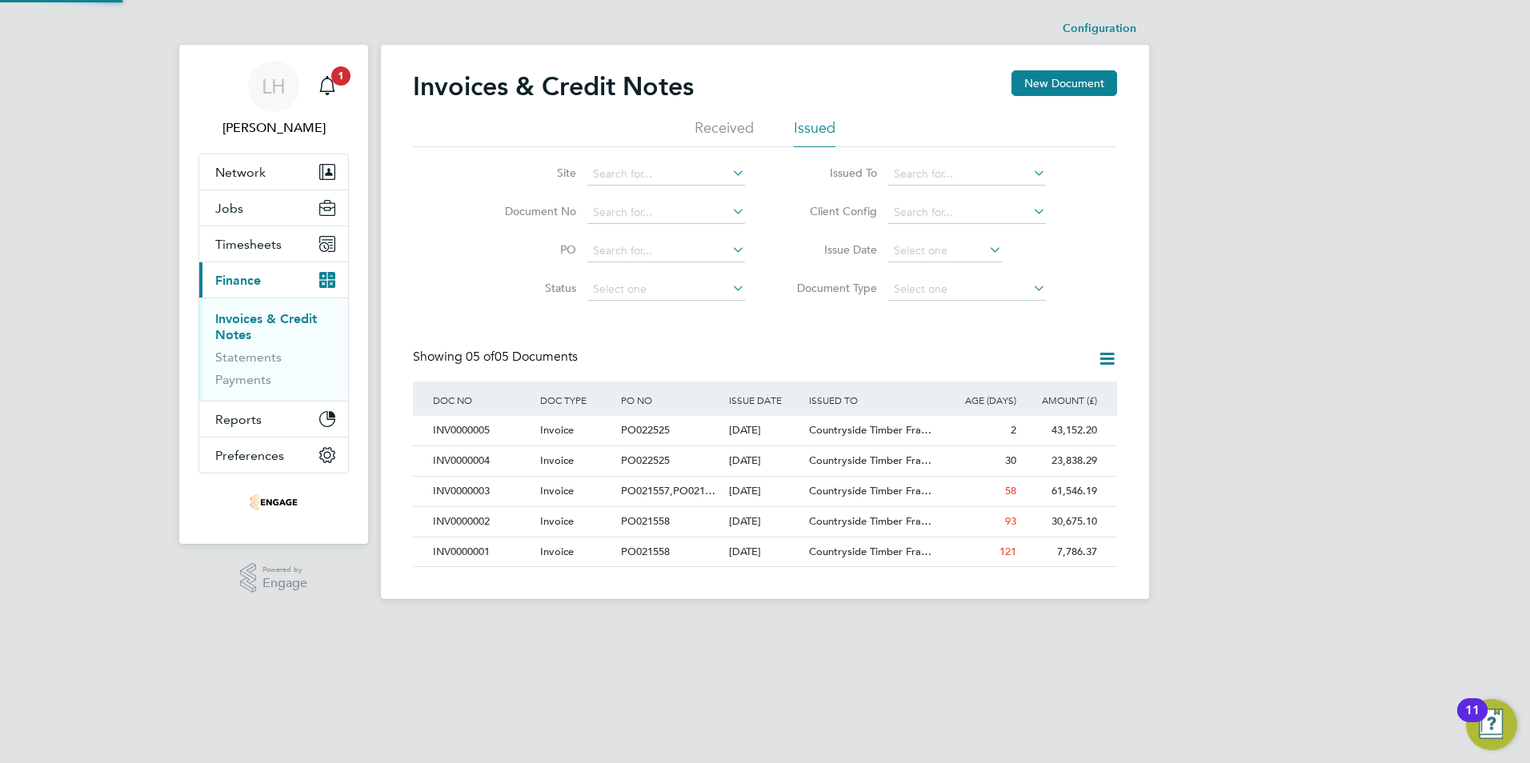
scroll to position [30, 135]
click at [771, 456] on div "[DATE]" at bounding box center [765, 462] width 81 height 30
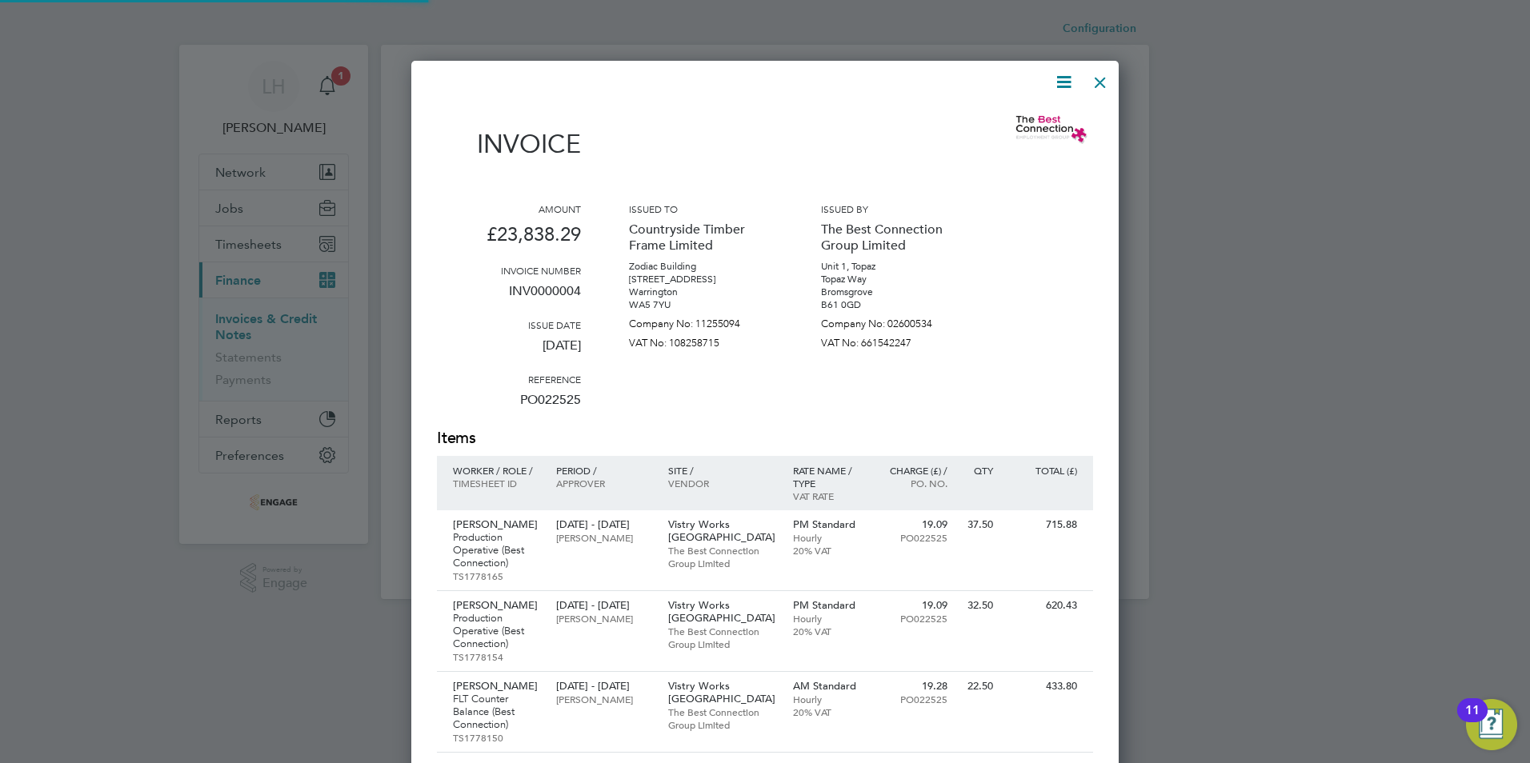
scroll to position [4042, 708]
click at [1066, 85] on icon at bounding box center [1064, 82] width 20 height 20
click at [1012, 114] on li "Download Invoice" at bounding box center [1015, 120] width 110 height 22
click at [1046, 311] on div "Amount £23,838.29 Invoice number INV0000004 Issue date 04 Aug 2025 Reference PO…" at bounding box center [765, 314] width 656 height 225
click at [1061, 75] on icon at bounding box center [1064, 82] width 20 height 20
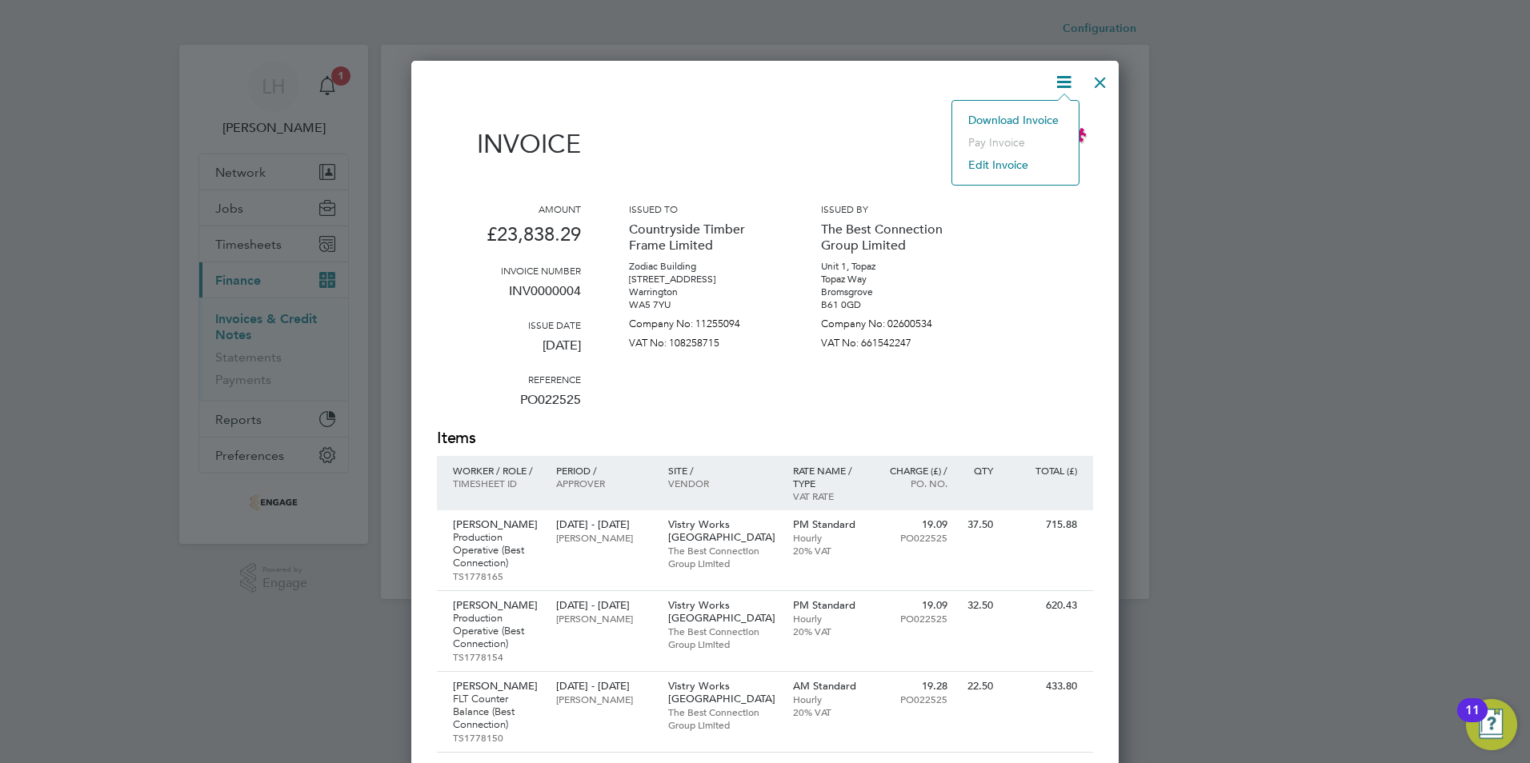
click at [1048, 271] on div "Amount £23,838.29 Invoice number INV0000004 Issue date 04 Aug 2025 Reference PO…" at bounding box center [765, 314] width 656 height 225
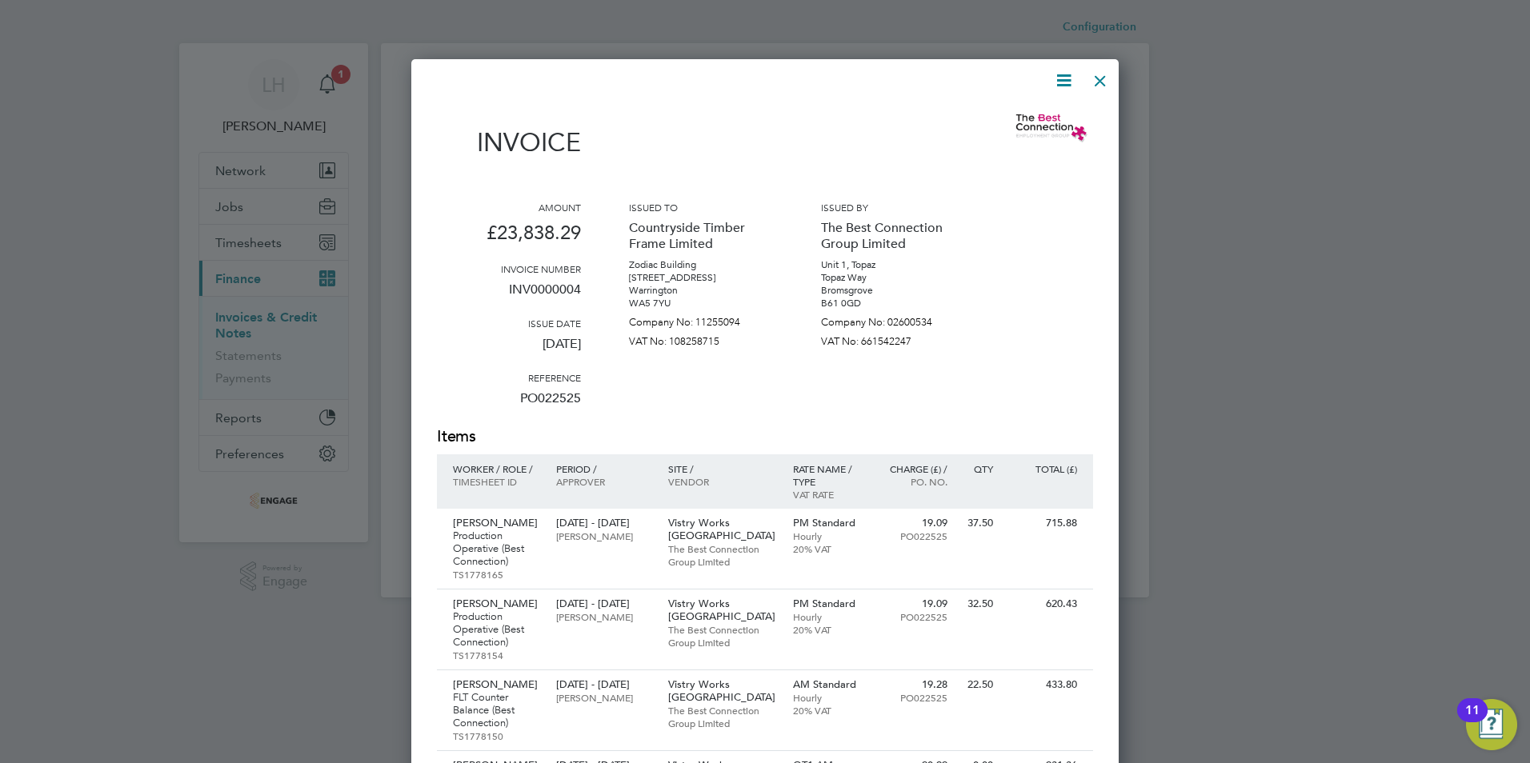
scroll to position [0, 0]
click at [732, 134] on div "Invoice" at bounding box center [765, 140] width 656 height 70
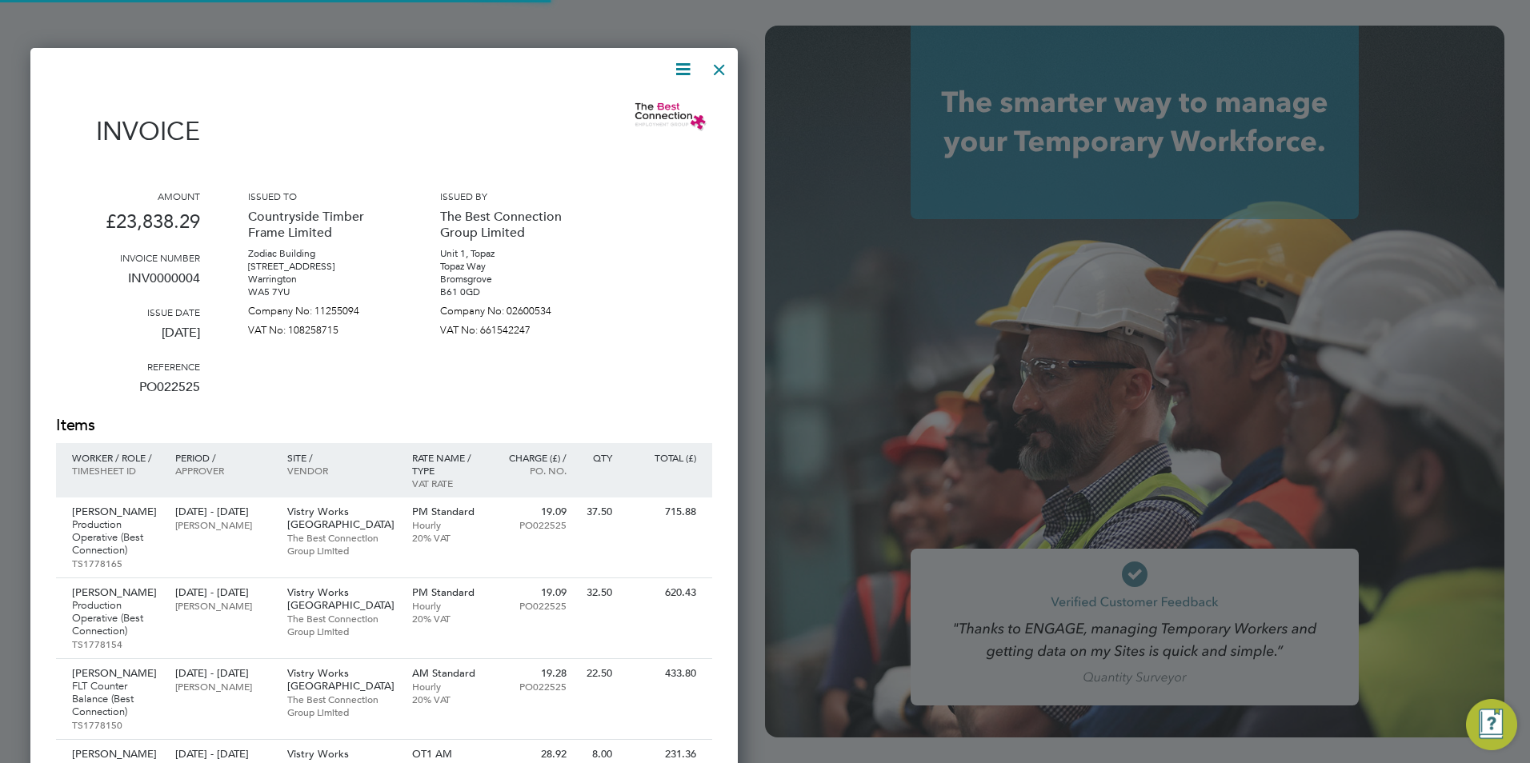
type input "linda.hartley@thebestconnection.co.uk"
click at [1398, 593] on div at bounding box center [765, 381] width 1530 height 763
click at [680, 66] on icon at bounding box center [683, 69] width 20 height 20
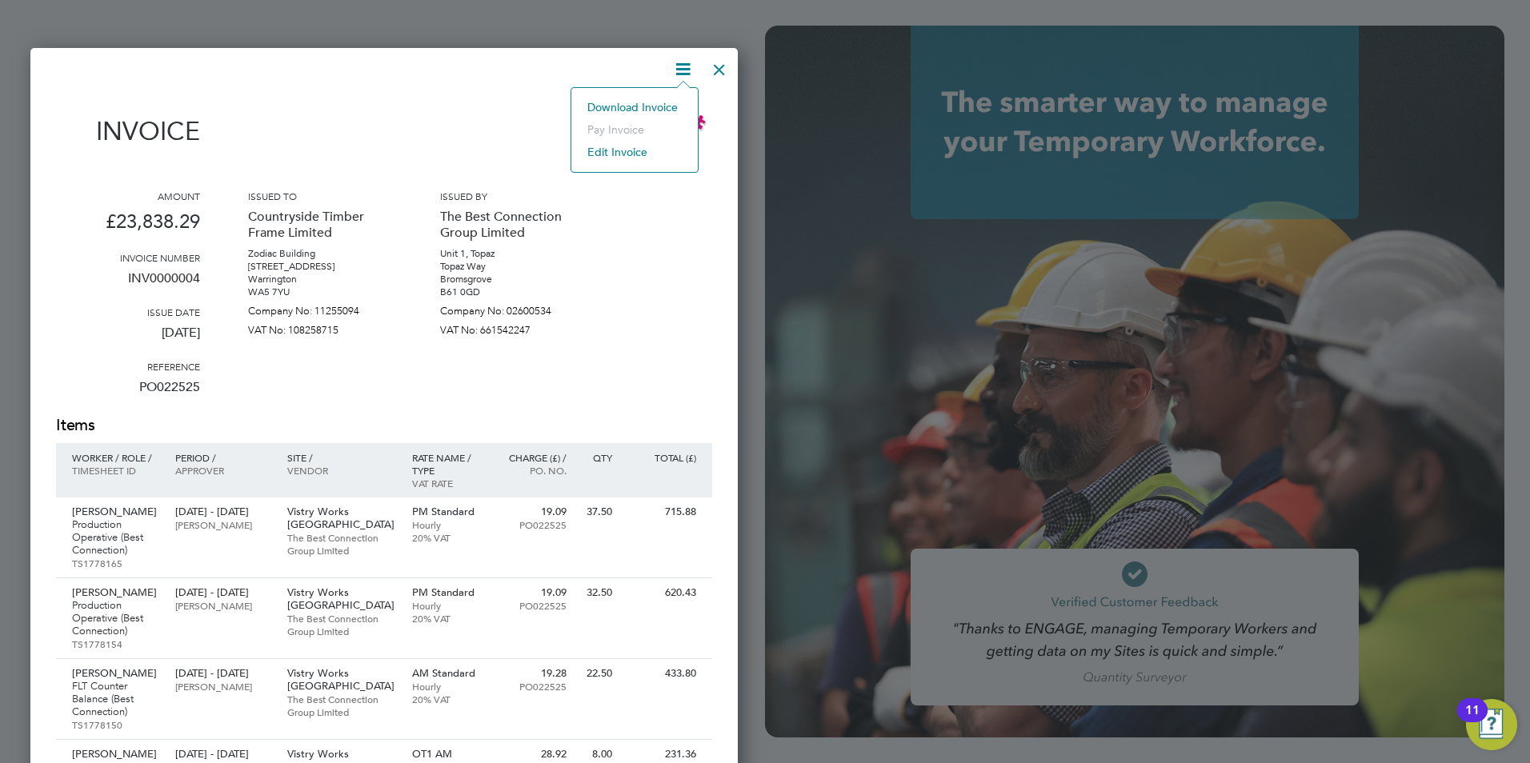
click at [615, 153] on li "Edit invoice" at bounding box center [634, 152] width 110 height 22
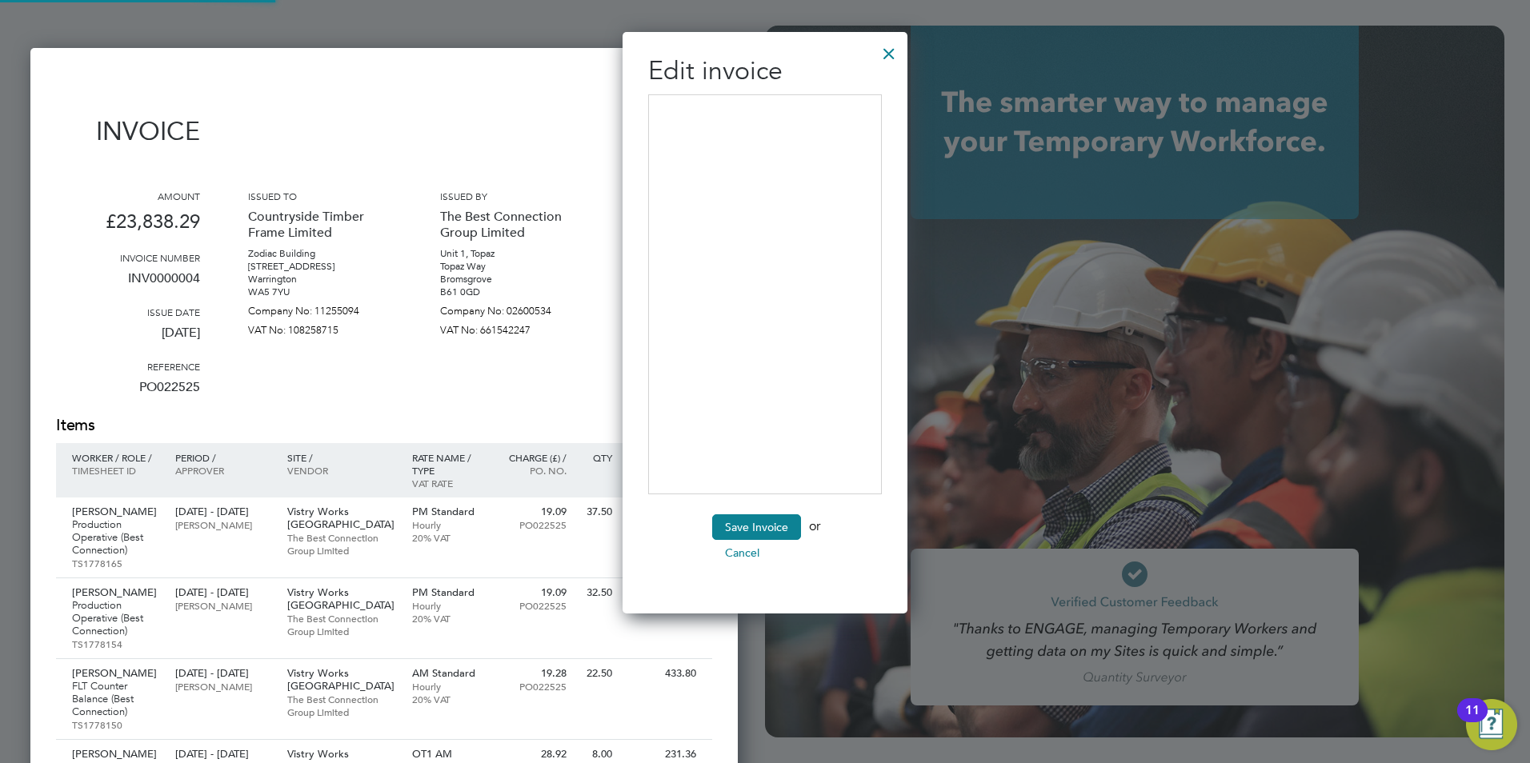
scroll to position [583, 286]
click at [786, 528] on button "Save Invoice" at bounding box center [756, 528] width 89 height 26
click at [879, 48] on div at bounding box center [889, 49] width 29 height 29
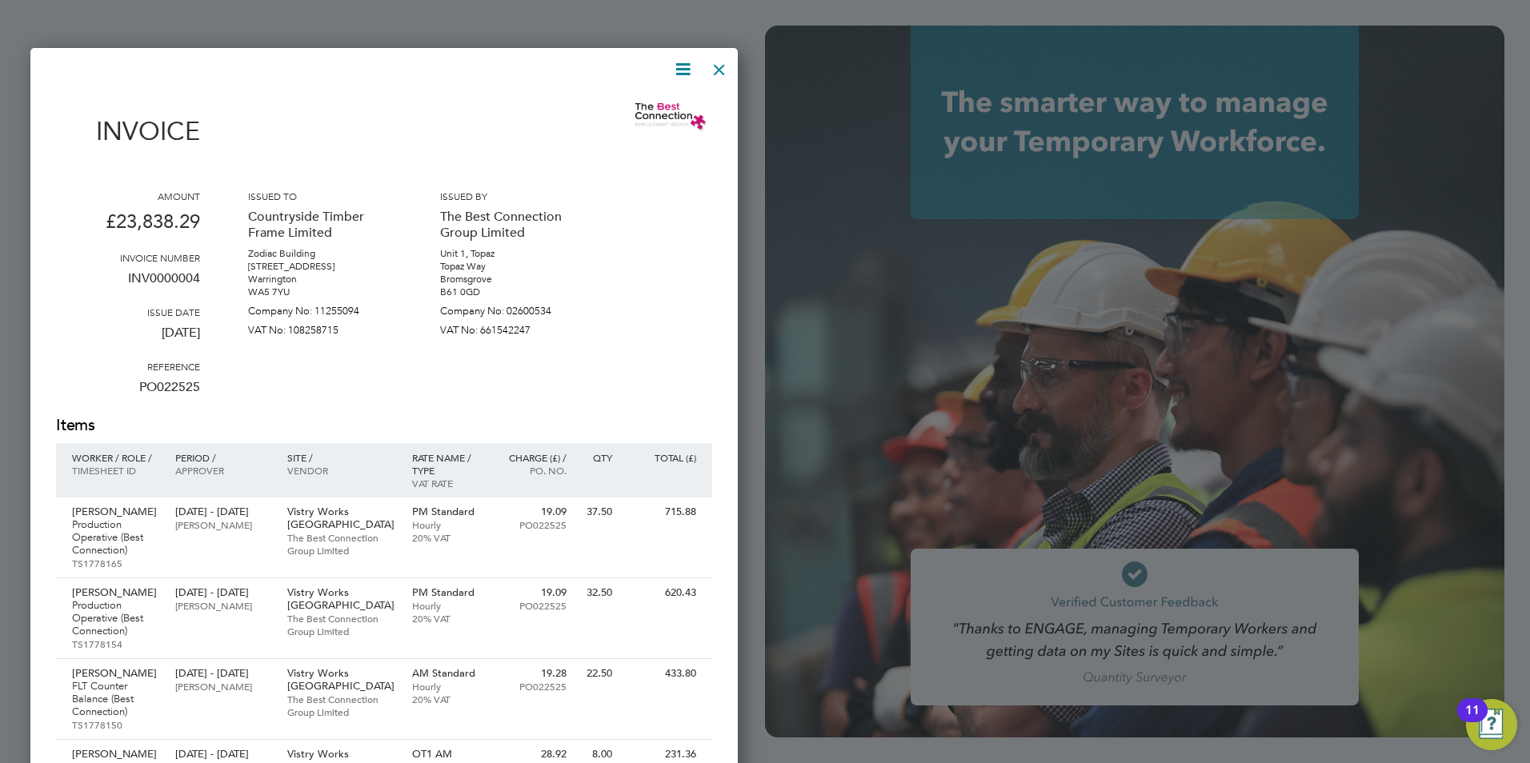
click at [714, 63] on div at bounding box center [719, 65] width 29 height 29
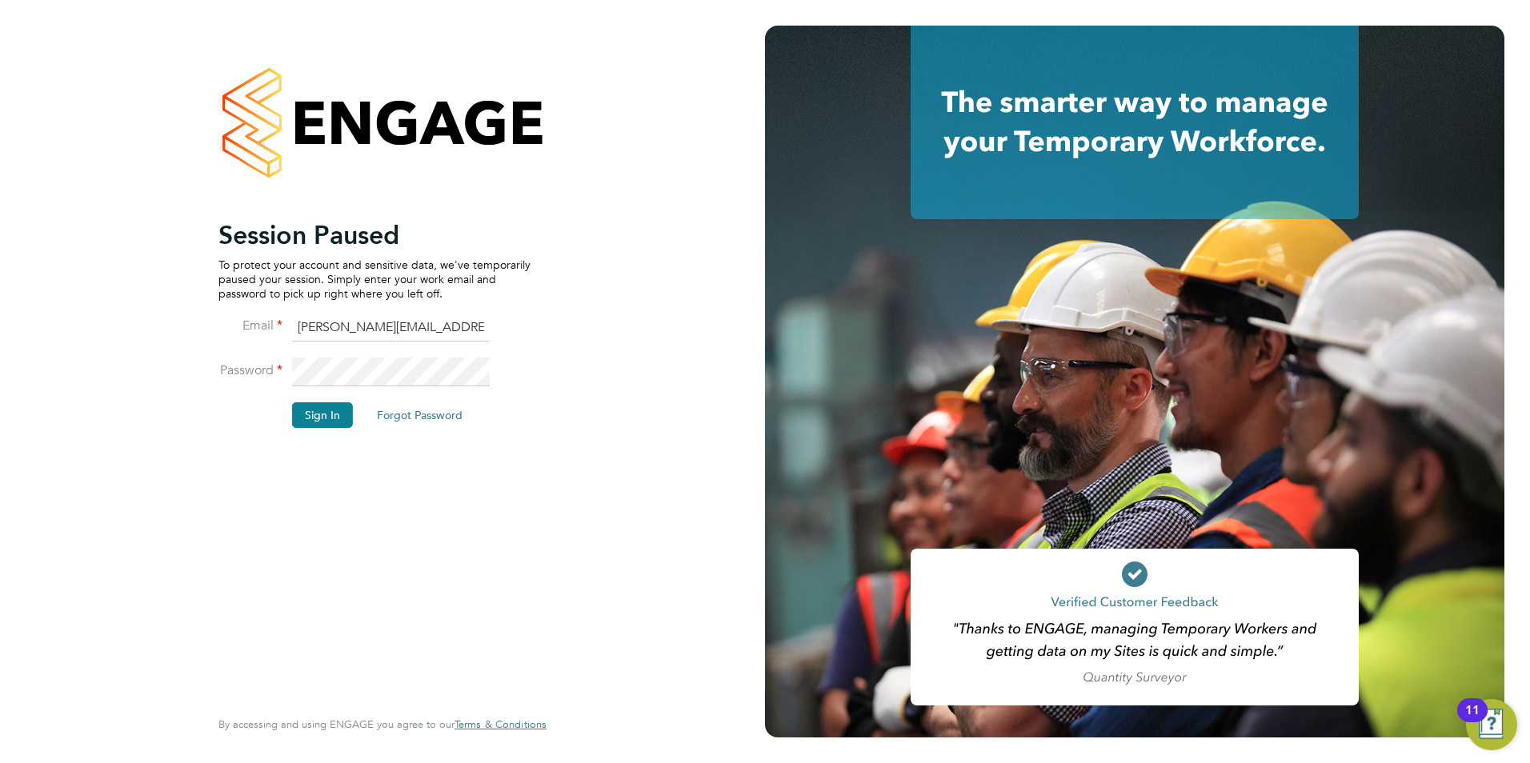
click at [322, 411] on button "Sign In" at bounding box center [322, 416] width 61 height 26
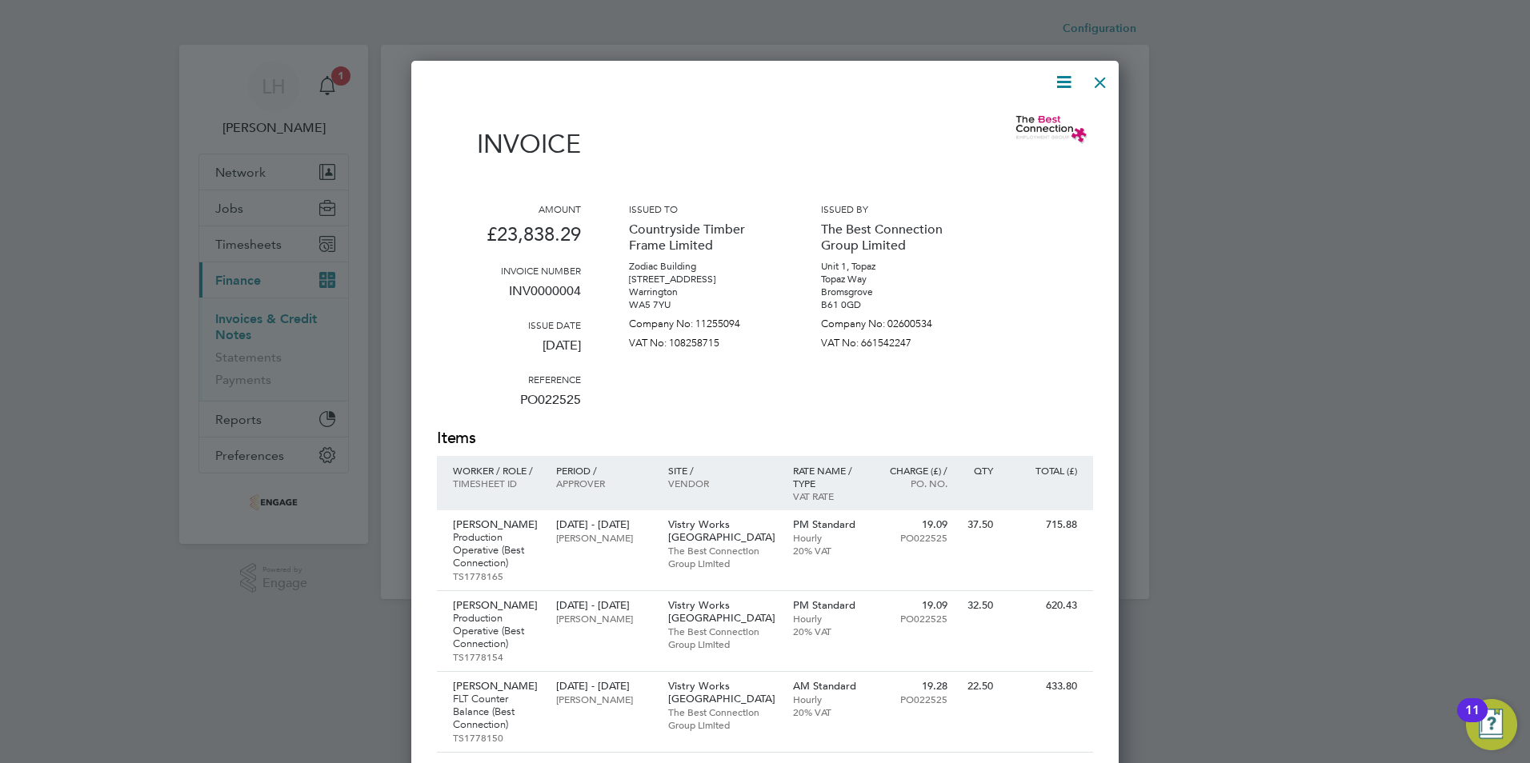
click at [1058, 84] on icon at bounding box center [1064, 82] width 20 height 20
click at [1009, 118] on li "Download Invoice" at bounding box center [1015, 120] width 110 height 22
click at [1173, 557] on div at bounding box center [765, 381] width 1530 height 763
click at [1100, 79] on div at bounding box center [1100, 78] width 29 height 29
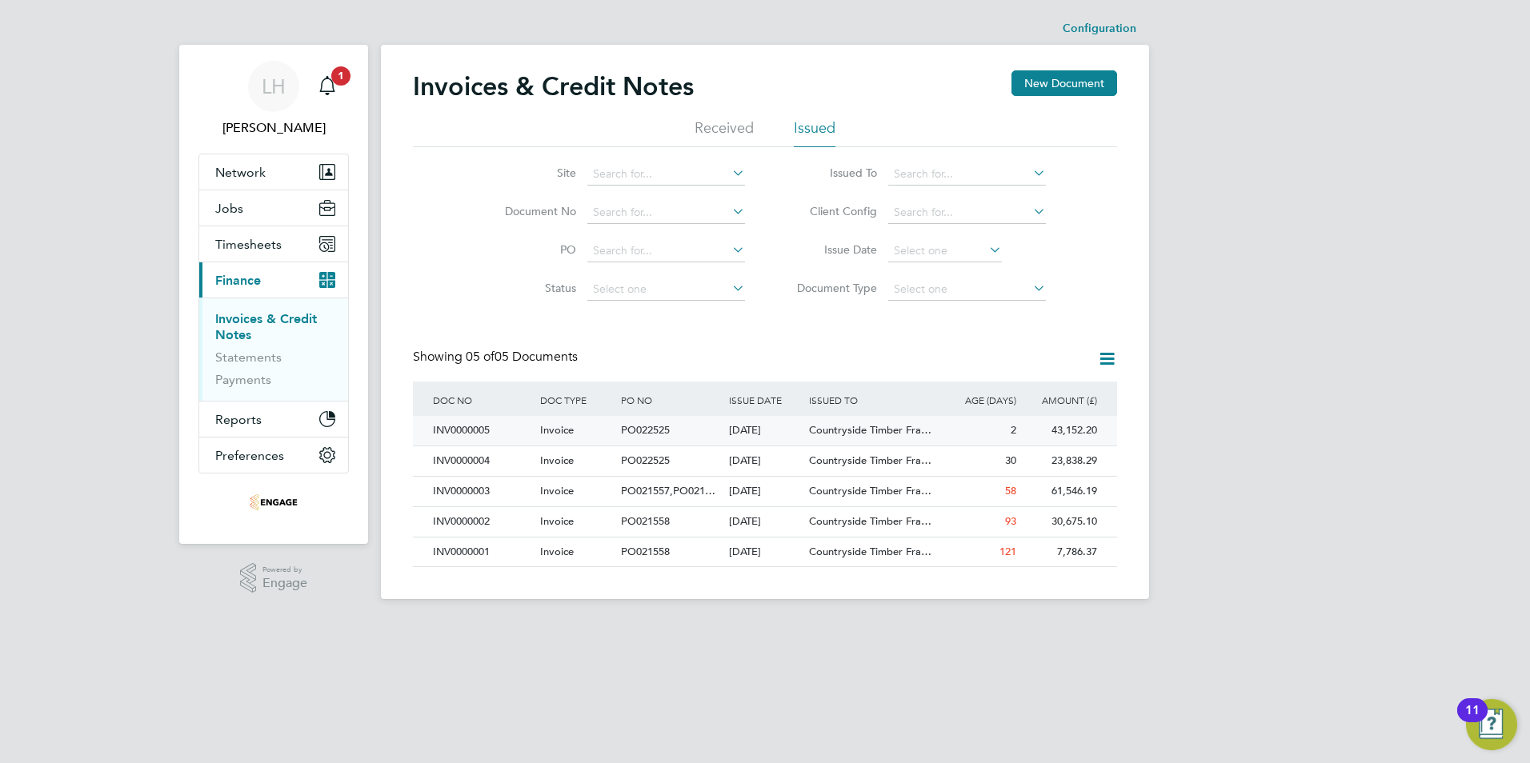
click at [467, 425] on div "INV0000005" at bounding box center [482, 431] width 107 height 30
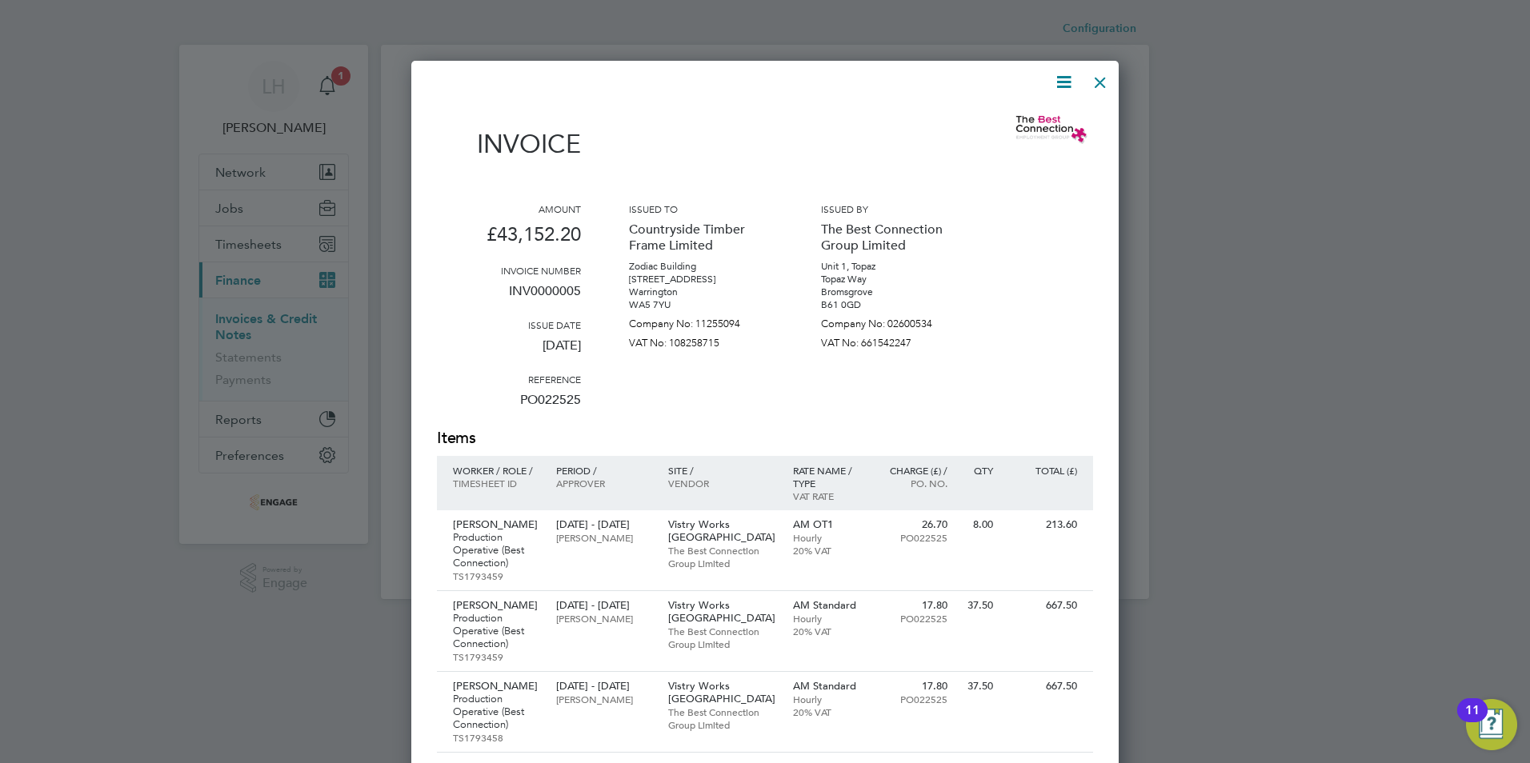
click at [1064, 81] on icon at bounding box center [1064, 82] width 20 height 20
click at [1037, 116] on li "Download Invoice" at bounding box center [1015, 120] width 110 height 22
drag, startPoint x: 1107, startPoint y: 87, endPoint x: 813, endPoint y: 44, distance: 296.9
click at [1107, 87] on div at bounding box center [1100, 78] width 29 height 29
